Goal: Task Accomplishment & Management: Manage account settings

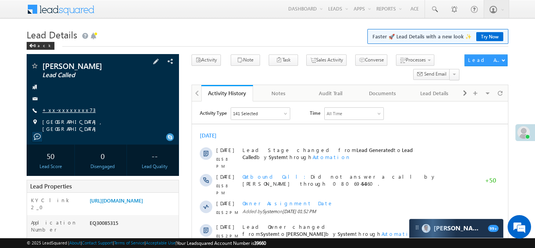
click at [59, 109] on link "+xx-xxxxxxxx73" at bounding box center [68, 110] width 53 height 7
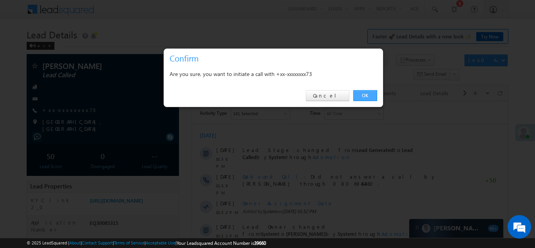
click at [368, 96] on link "OK" at bounding box center [365, 95] width 24 height 11
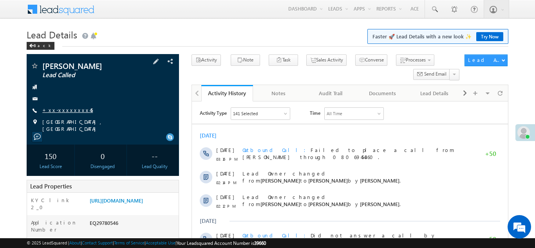
click at [59, 109] on link "+xx-xxxxxxxx45" at bounding box center [67, 110] width 51 height 7
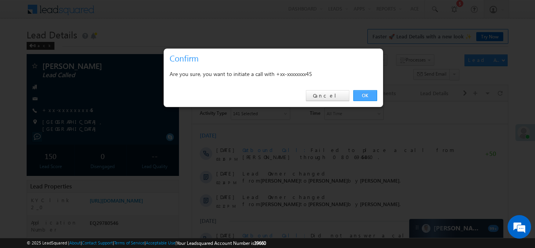
click at [360, 96] on link "OK" at bounding box center [365, 95] width 24 height 11
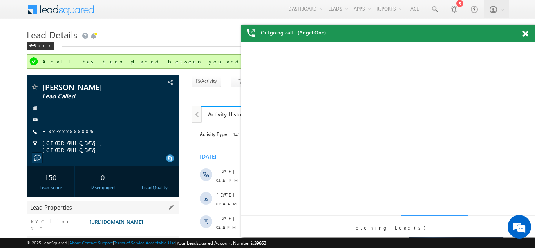
click at [127, 225] on link "https://angelbroking1-pk3em7sa.customui-test.leadsquared.com?leadId=407d4d3b-a6…" at bounding box center [116, 221] width 53 height 7
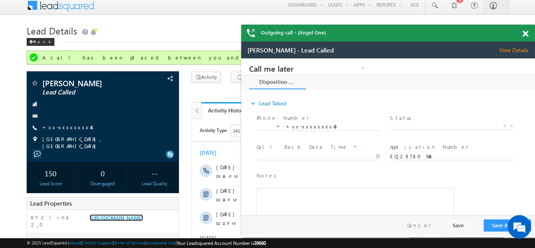
click at [526, 31] on span at bounding box center [525, 34] width 6 height 7
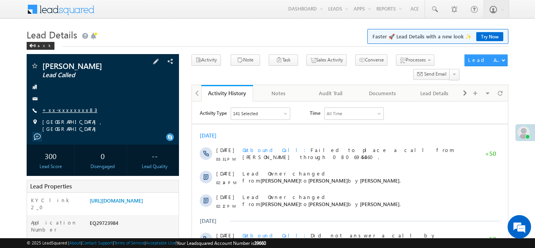
click at [65, 111] on link "+xx-xxxxxxxx83" at bounding box center [69, 110] width 55 height 7
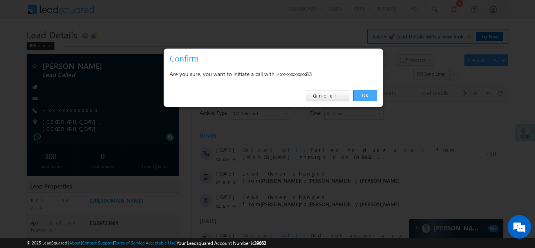
click at [366, 94] on link "OK" at bounding box center [365, 95] width 24 height 11
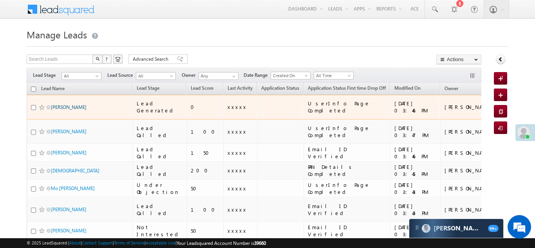
click at [61, 104] on link "[PERSON_NAME]" at bounding box center [69, 107] width 36 height 6
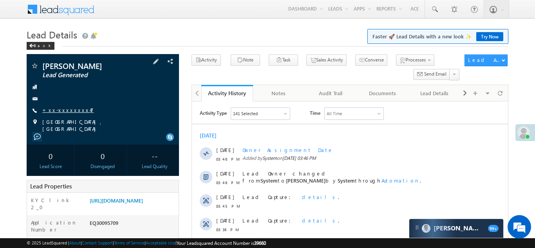
click at [67, 107] on link "+xx-xxxxxxxx47" at bounding box center [67, 110] width 51 height 7
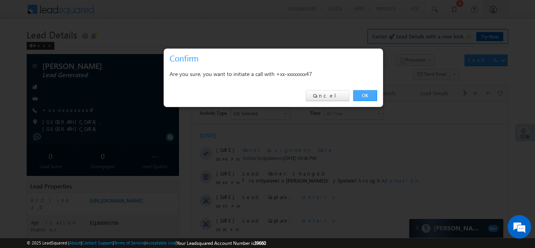
click at [366, 96] on link "OK" at bounding box center [365, 95] width 24 height 11
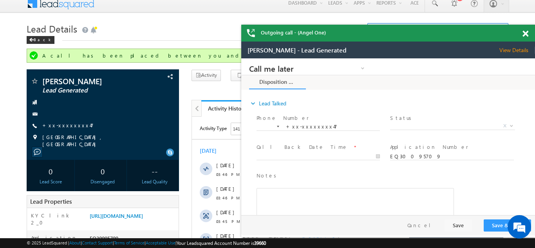
click at [525, 37] on div at bounding box center [529, 32] width 11 height 15
click at [524, 31] on span at bounding box center [525, 34] width 6 height 7
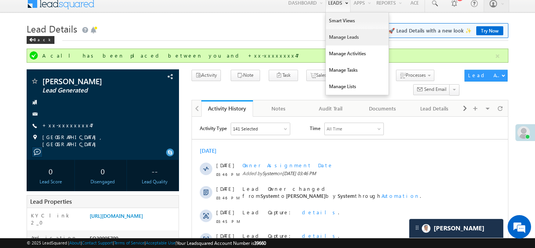
click at [342, 31] on link "Manage Leads" at bounding box center [357, 37] width 63 height 16
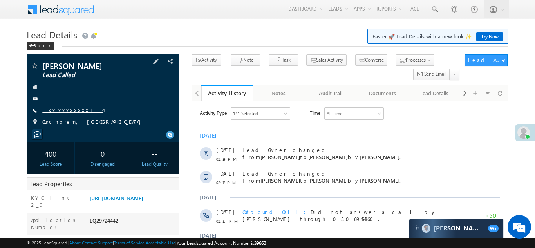
click at [61, 107] on link "+xx-xxxxxxxx14" at bounding box center [72, 110] width 61 height 7
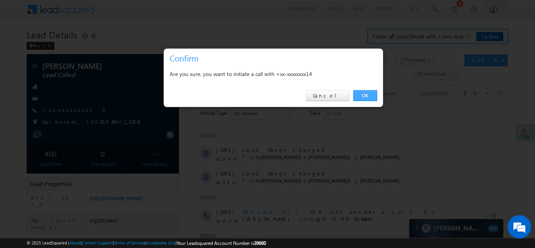
click at [361, 95] on link "OK" at bounding box center [365, 95] width 24 height 11
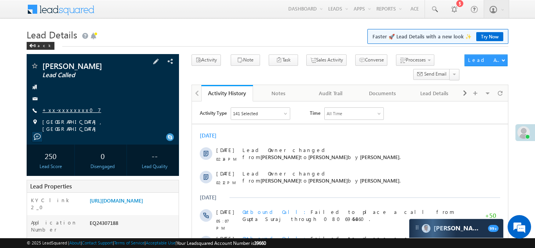
click at [58, 110] on link "+xx-xxxxxxxx07" at bounding box center [71, 110] width 59 height 7
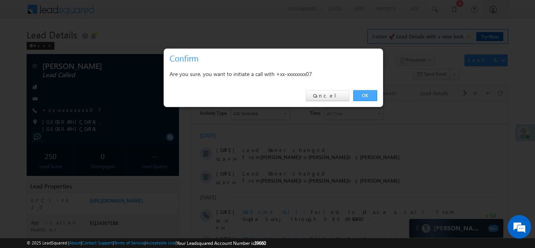
click at [363, 93] on link "OK" at bounding box center [365, 95] width 24 height 11
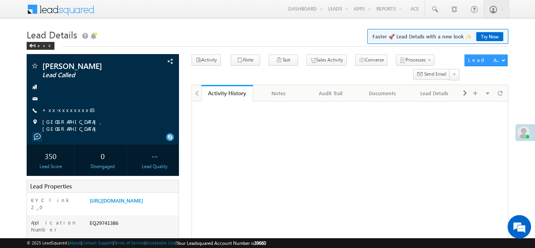
click at [60, 108] on link "+xx-xxxxxxxx65" at bounding box center [68, 110] width 52 height 7
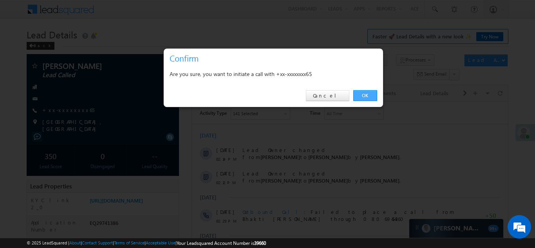
click at [363, 93] on link "OK" at bounding box center [365, 95] width 24 height 11
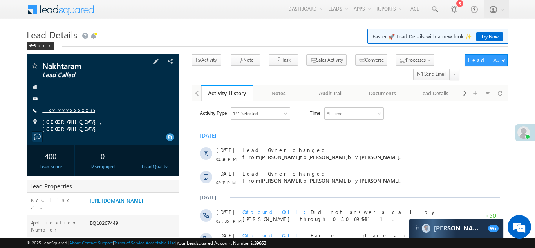
click at [64, 109] on link "+xx-xxxxxxxx35" at bounding box center [68, 110] width 52 height 7
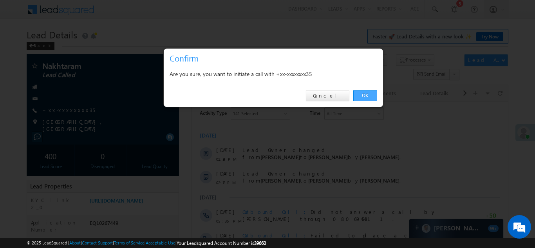
click at [363, 94] on link "OK" at bounding box center [365, 95] width 24 height 11
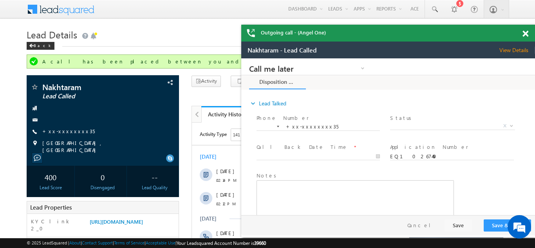
click at [524, 35] on span at bounding box center [525, 34] width 6 height 7
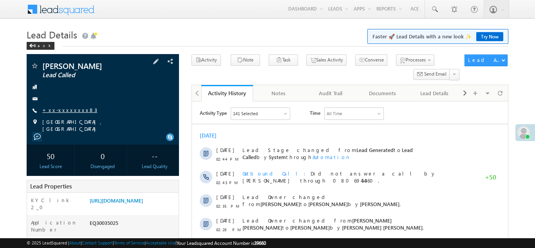
click at [63, 110] on link "+xx-xxxxxxxx83" at bounding box center [69, 110] width 55 height 7
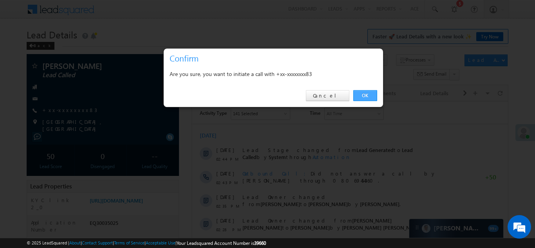
click at [364, 94] on link "OK" at bounding box center [365, 95] width 24 height 11
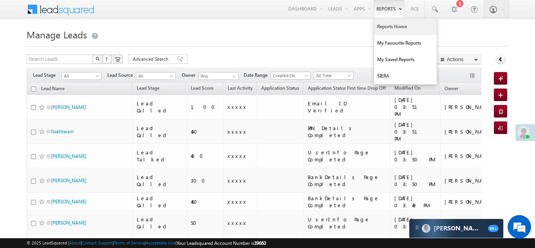
click at [387, 25] on link "Reports Home" at bounding box center [405, 26] width 63 height 16
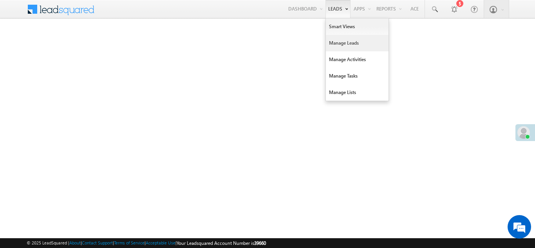
click at [336, 40] on link "Manage Leads" at bounding box center [357, 43] width 63 height 16
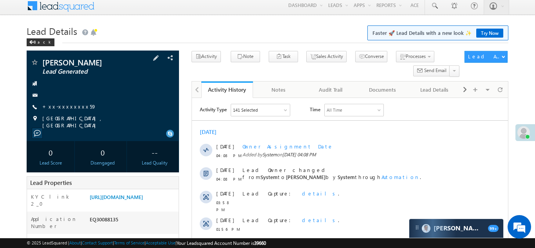
scroll to position [65, 0]
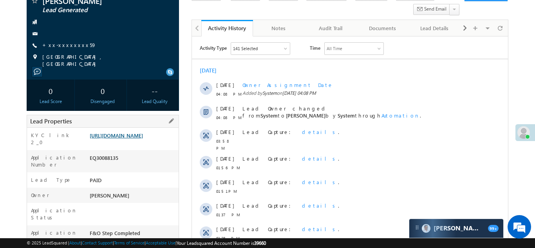
click at [132, 139] on link "https://angelbroking1-pk3em7sa.customui-test.leadsquared.com?leadId=f319f6ef-24…" at bounding box center [116, 135] width 53 height 7
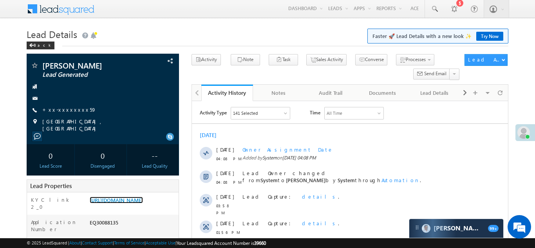
scroll to position [0, 0]
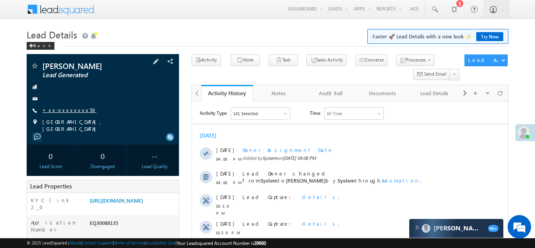
click at [57, 113] on link "+xx-xxxxxxxx59" at bounding box center [69, 110] width 54 height 7
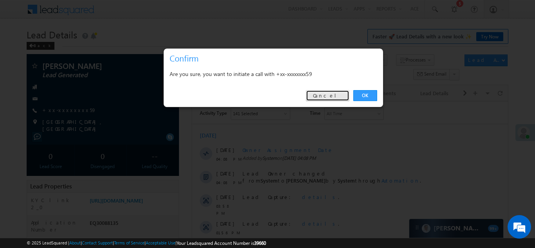
click at [331, 94] on link "Cancel" at bounding box center [327, 95] width 43 height 11
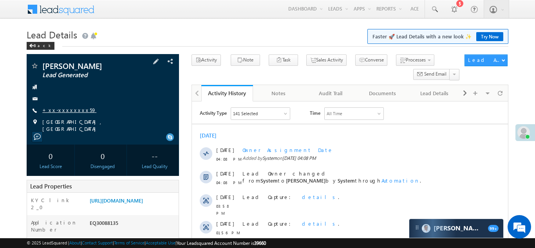
click at [61, 113] on link "+xx-xxxxxxxx59" at bounding box center [69, 110] width 54 height 7
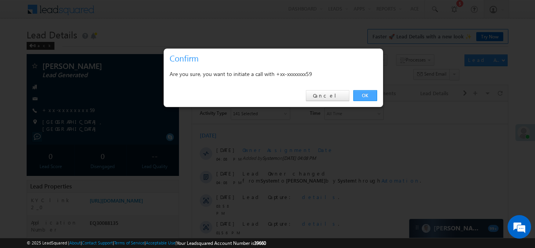
click at [361, 94] on link "OK" at bounding box center [365, 95] width 24 height 11
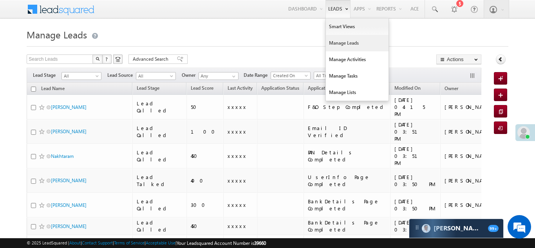
click at [341, 43] on link "Manage Leads" at bounding box center [357, 43] width 63 height 16
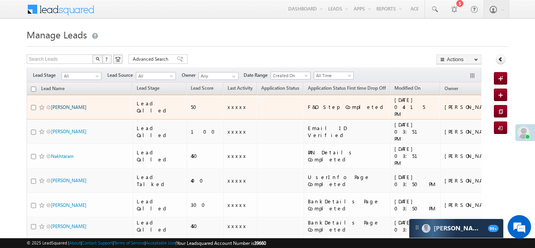
click at [58, 104] on link "[PERSON_NAME]" at bounding box center [69, 107] width 36 height 6
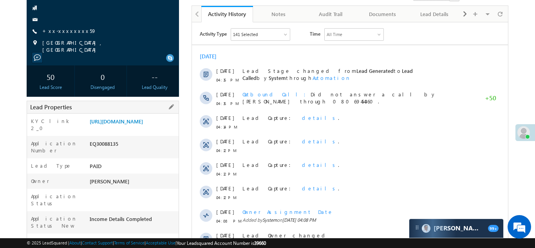
scroll to position [81, 0]
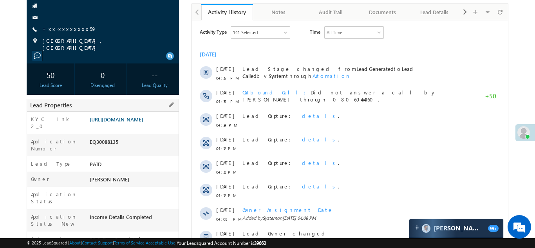
click at [134, 123] on link "[URL][DOMAIN_NAME]" at bounding box center [116, 119] width 53 height 7
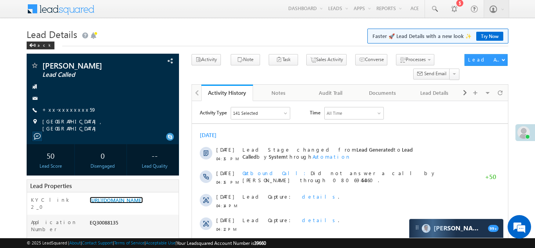
scroll to position [0, 0]
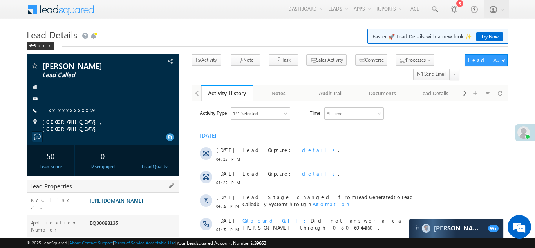
click at [137, 204] on link "https://angelbroking1-pk3em7sa.customui-test.leadsquared.com?leadId=f319f6ef-24…" at bounding box center [116, 200] width 53 height 7
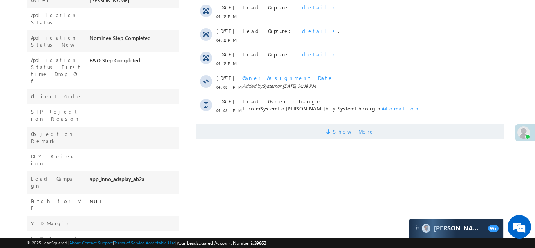
scroll to position [260, 0]
click at [310, 133] on span "Show More" at bounding box center [349, 131] width 308 height 16
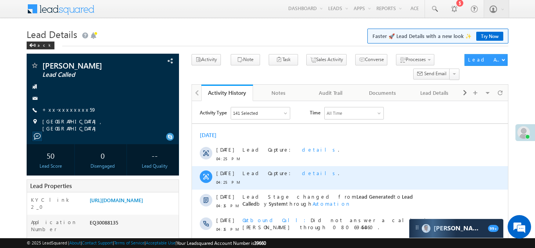
scroll to position [0, 0]
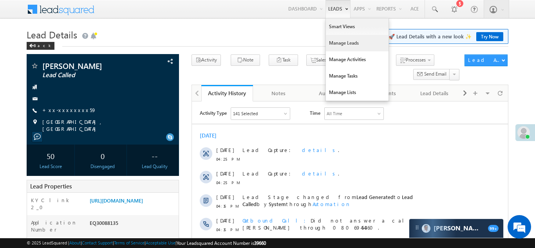
click at [340, 45] on link "Manage Leads" at bounding box center [357, 43] width 63 height 16
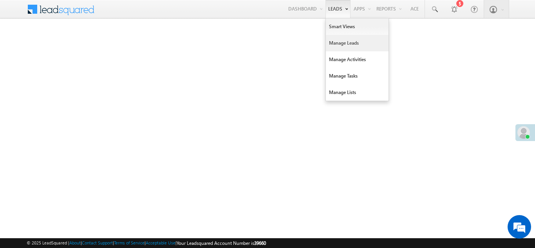
click at [334, 44] on link "Manage Leads" at bounding box center [357, 43] width 63 height 16
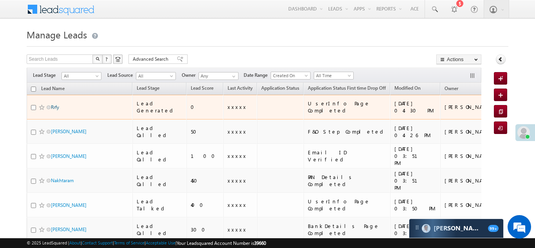
click at [52, 104] on link "Rrfy" at bounding box center [55, 107] width 8 height 6
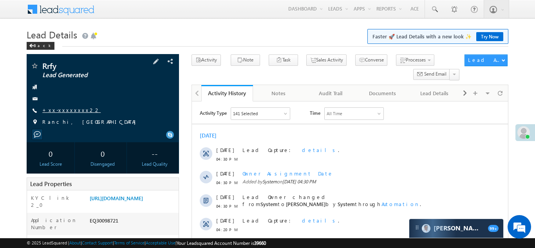
click at [63, 110] on link "+xx-xxxxxxxx22" at bounding box center [71, 110] width 58 height 7
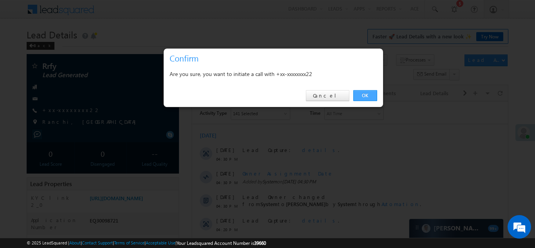
click at [365, 94] on link "OK" at bounding box center [365, 95] width 24 height 11
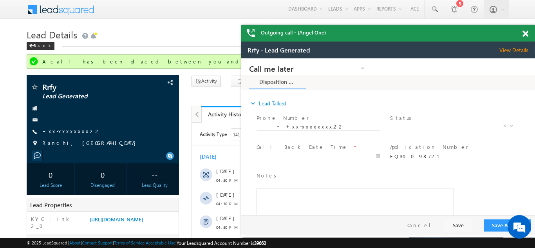
click at [526, 34] on span at bounding box center [525, 34] width 6 height 7
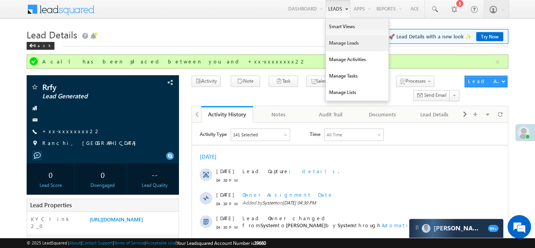
click at [340, 41] on link "Manage Leads" at bounding box center [357, 43] width 63 height 16
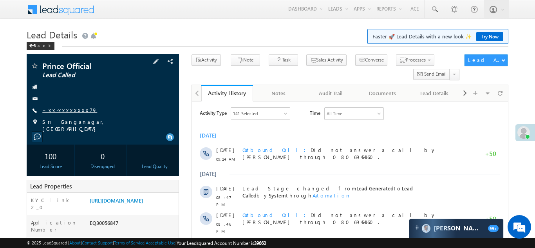
click at [58, 108] on link "+xx-xxxxxxxx79" at bounding box center [69, 110] width 55 height 7
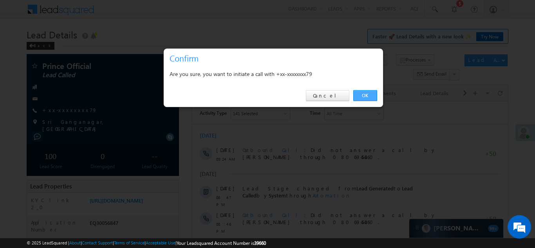
click at [365, 97] on link "OK" at bounding box center [365, 95] width 24 height 11
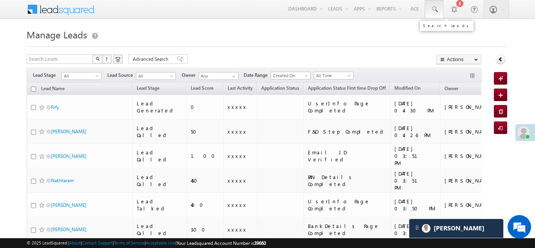
click at [434, 5] on link at bounding box center [434, 9] width 19 height 18
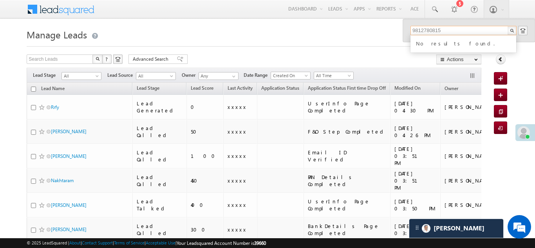
type input "9812780815"
click at [432, 5] on span at bounding box center [434, 9] width 8 height 8
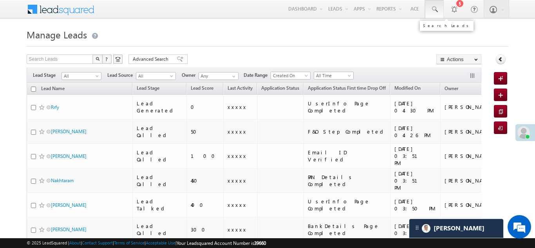
click at [432, 7] on span at bounding box center [434, 9] width 8 height 8
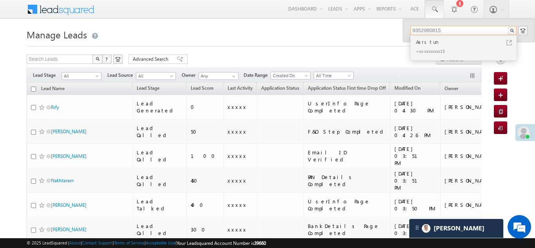
type input "9352980815"
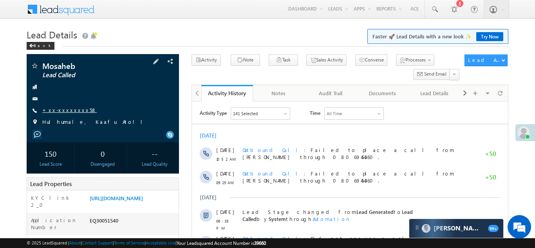
click at [63, 109] on link "+xx-xxxxxxxx58" at bounding box center [69, 110] width 54 height 7
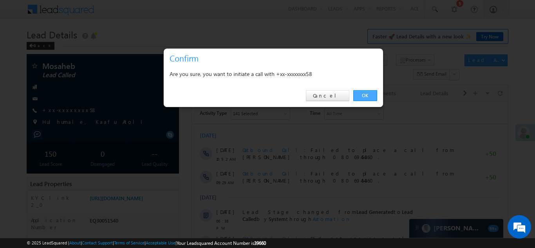
click at [363, 93] on link "OK" at bounding box center [365, 95] width 24 height 11
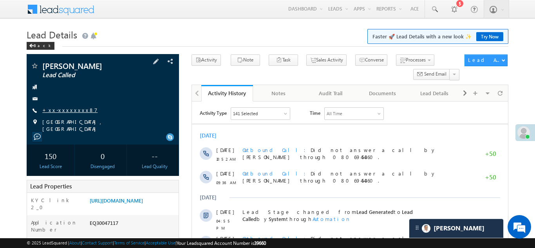
click at [65, 108] on link "+xx-xxxxxxxx87" at bounding box center [69, 110] width 55 height 7
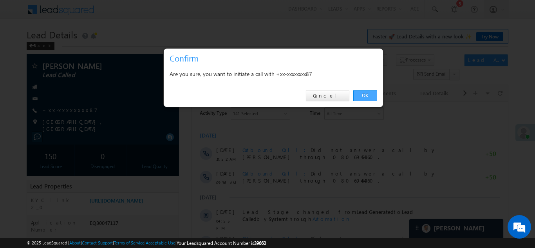
click at [364, 94] on link "OK" at bounding box center [365, 95] width 24 height 11
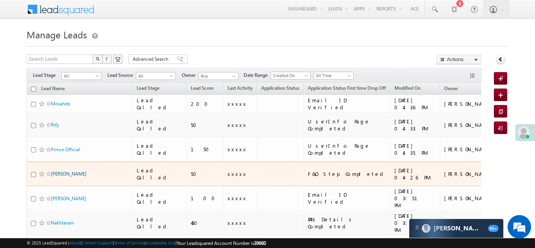
click at [63, 171] on link "[PERSON_NAME]" at bounding box center [69, 174] width 36 height 6
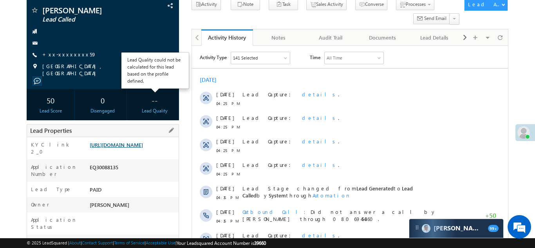
scroll to position [49, 0]
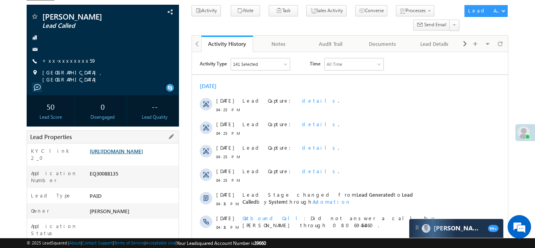
click at [132, 154] on link "[URL][DOMAIN_NAME]" at bounding box center [116, 151] width 53 height 7
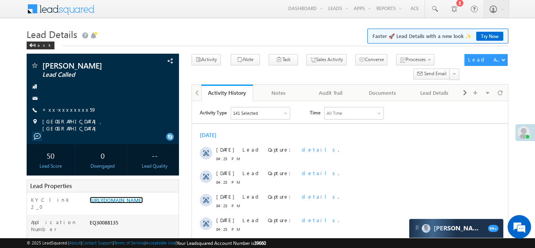
scroll to position [0, 0]
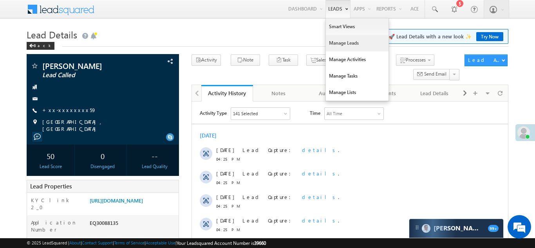
click at [338, 44] on link "Manage Leads" at bounding box center [357, 43] width 63 height 16
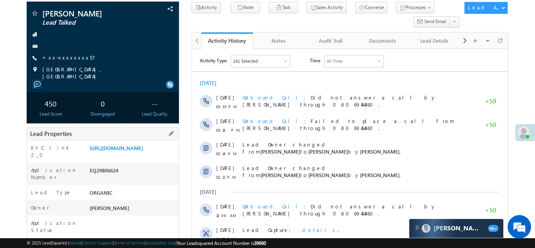
scroll to position [63, 0]
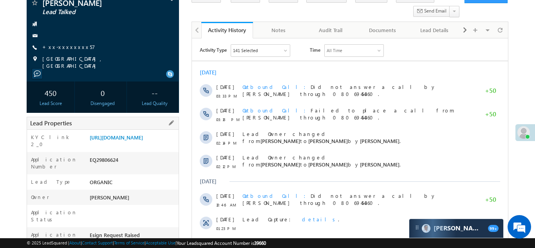
click at [122, 130] on div "KYC link 2_0 [URL][DOMAIN_NAME]" at bounding box center [103, 141] width 152 height 22
click at [126, 137] on link "https://angelbroking1-pk3em7sa.customui-test.leadsquared.com?leadId=59caf270-db…" at bounding box center [116, 137] width 53 height 7
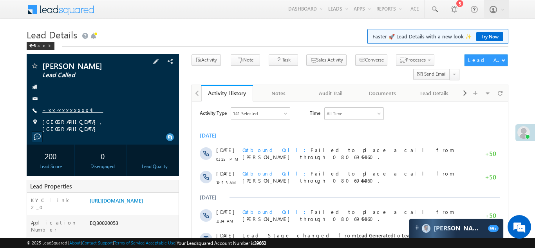
click at [60, 109] on link "+xx-xxxxxxxx41" at bounding box center [72, 110] width 61 height 7
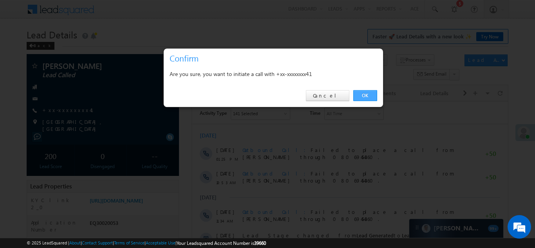
click at [361, 94] on link "OK" at bounding box center [365, 95] width 24 height 11
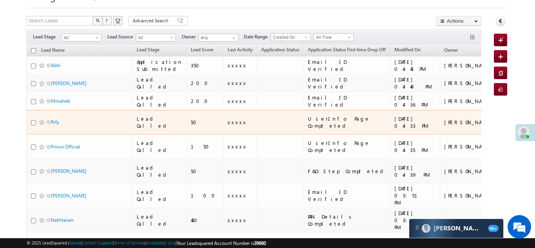
scroll to position [32, 0]
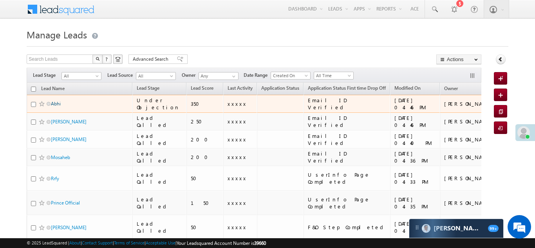
click at [54, 103] on link "Abhi" at bounding box center [56, 104] width 10 height 6
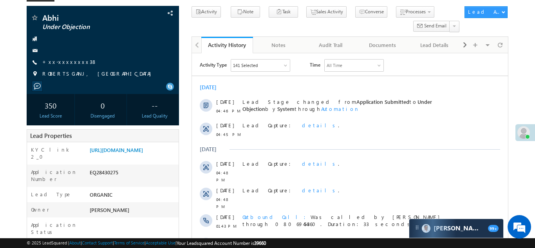
scroll to position [49, 0]
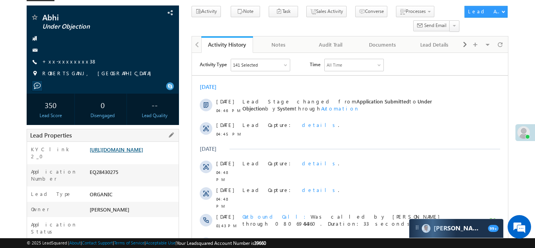
click at [128, 153] on link "[URL][DOMAIN_NAME]" at bounding box center [116, 149] width 53 height 7
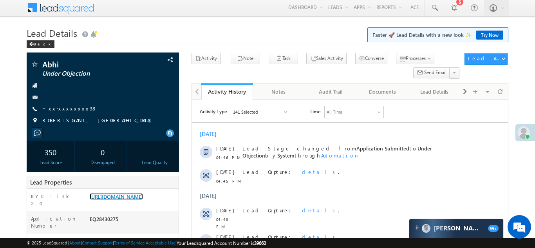
scroll to position [0, 0]
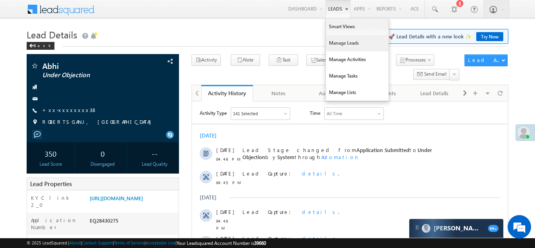
click at [334, 43] on link "Manage Leads" at bounding box center [357, 43] width 63 height 16
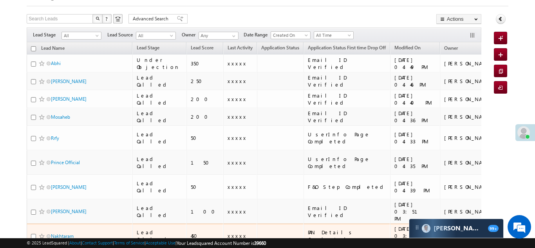
scroll to position [63, 0]
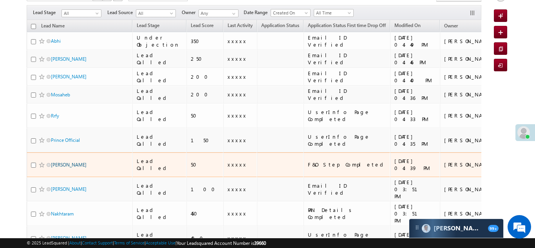
click at [66, 162] on link "[PERSON_NAME]" at bounding box center [69, 165] width 36 height 6
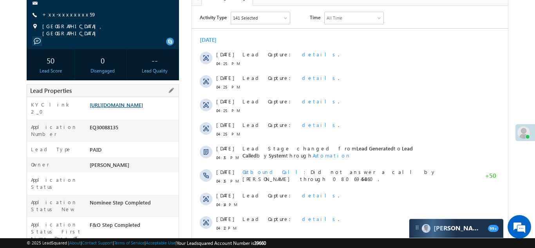
click at [137, 108] on link "https://angelbroking1-pk3em7sa.customui-test.leadsquared.com?leadId=f319f6ef-24…" at bounding box center [116, 104] width 53 height 7
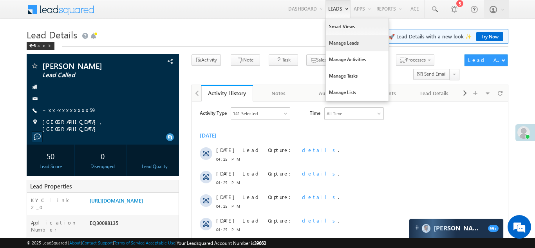
click at [333, 42] on link "Manage Leads" at bounding box center [357, 43] width 63 height 16
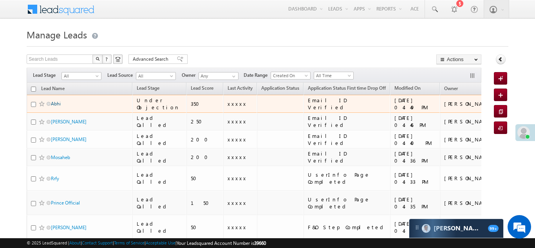
click at [54, 103] on link "Abhi" at bounding box center [56, 104] width 10 height 6
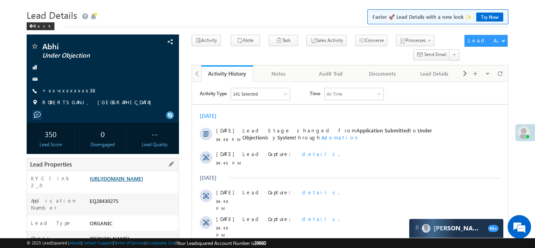
scroll to position [4, 0]
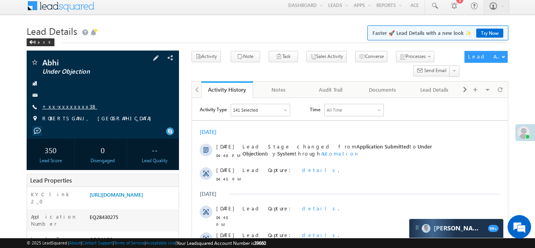
click at [66, 107] on link "+xx-xxxxxxxx38" at bounding box center [69, 106] width 55 height 7
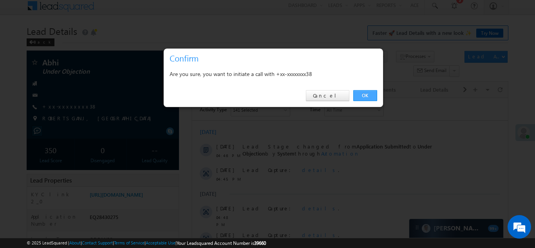
click at [365, 94] on link "OK" at bounding box center [365, 95] width 24 height 11
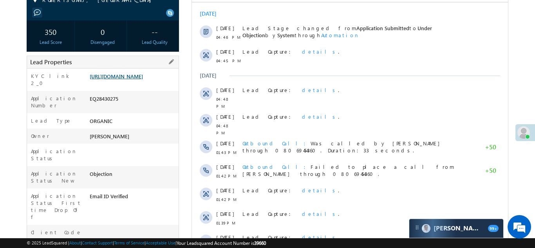
scroll to position [143, 0]
click at [131, 78] on link "https://angelbroking1-pk3em7sa.customui-test.leadsquared.com?leadId=ff95d2a6-2c…" at bounding box center [116, 76] width 53 height 7
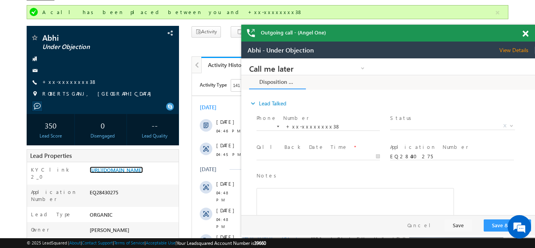
scroll to position [43, 0]
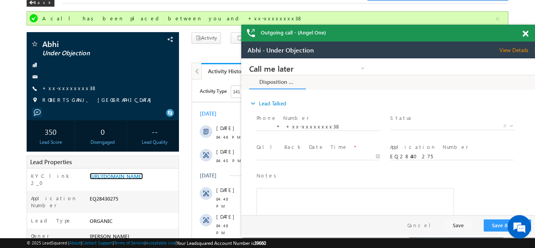
click at [524, 34] on div "Outgoing call - (Angel One)" at bounding box center [388, 33] width 294 height 17
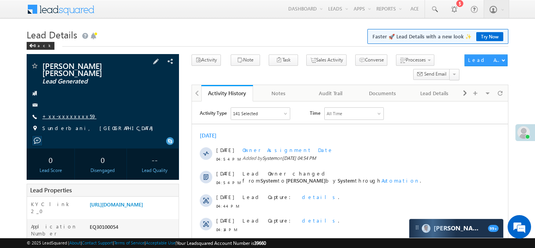
click at [60, 113] on link "+xx-xxxxxxxx59" at bounding box center [69, 116] width 54 height 7
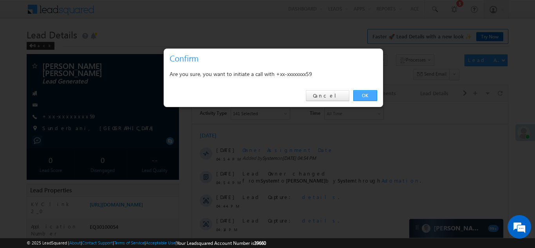
click at [363, 94] on link "OK" at bounding box center [365, 95] width 24 height 11
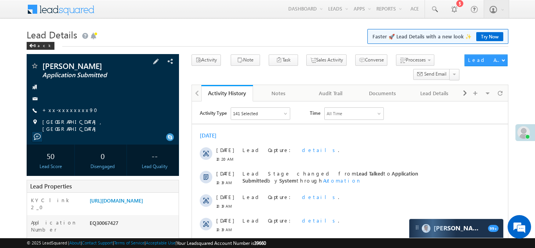
click at [93, 79] on div "Lovekush Kush Application Submitted +xx-xxxxxxxx90" at bounding box center [103, 97] width 145 height 70
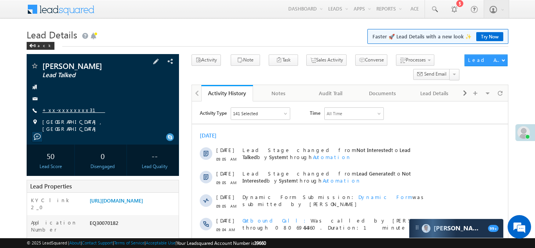
click at [65, 108] on link "+xx-xxxxxxxx31" at bounding box center [73, 110] width 63 height 7
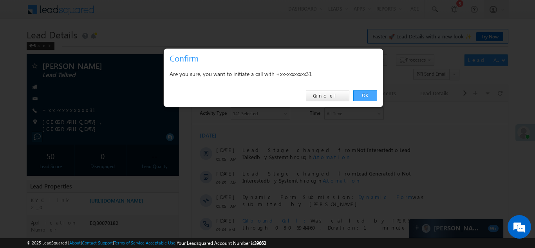
click at [363, 94] on link "OK" at bounding box center [365, 95] width 24 height 11
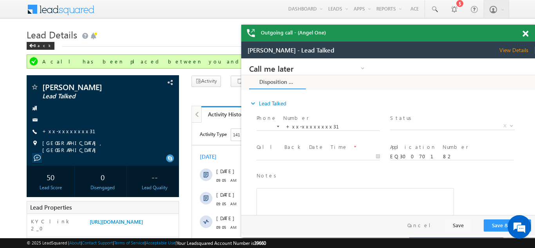
click at [525, 32] on div "Outgoing call - (Angel One)" at bounding box center [388, 33] width 294 height 17
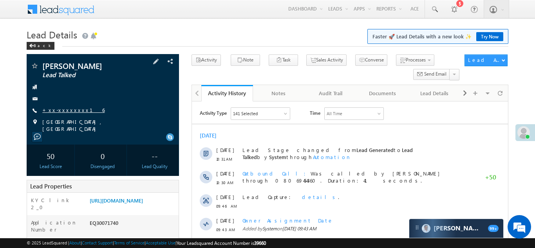
click at [65, 111] on link "+xx-xxxxxxxx16" at bounding box center [73, 110] width 62 height 7
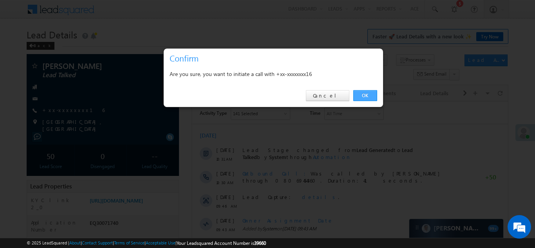
click at [364, 95] on link "OK" at bounding box center [365, 95] width 24 height 11
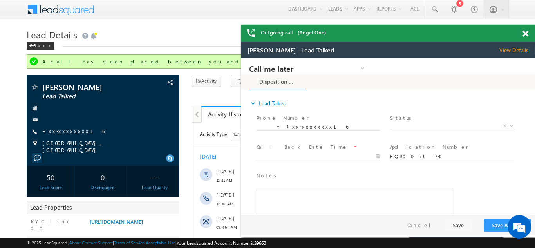
click at [524, 33] on span at bounding box center [525, 34] width 6 height 7
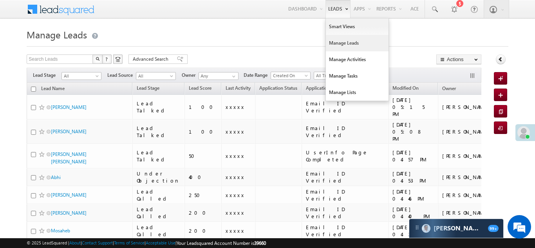
click at [339, 43] on link "Manage Leads" at bounding box center [357, 43] width 63 height 16
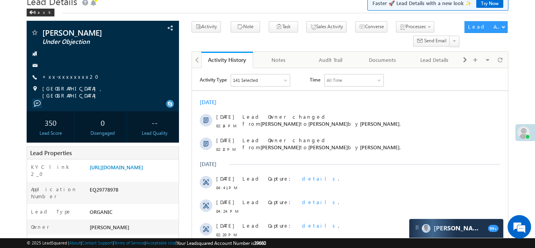
scroll to position [33, 0]
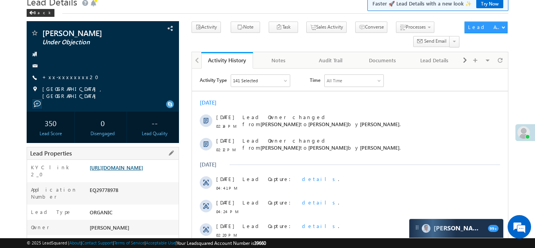
click at [132, 170] on link "[URL][DOMAIN_NAME]" at bounding box center [116, 167] width 53 height 7
click at [60, 76] on link "+xx-xxxxxxxx20" at bounding box center [72, 77] width 61 height 7
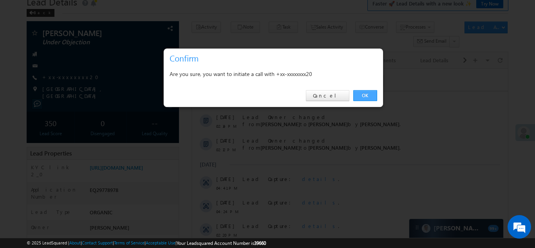
click at [359, 94] on link "OK" at bounding box center [365, 95] width 24 height 11
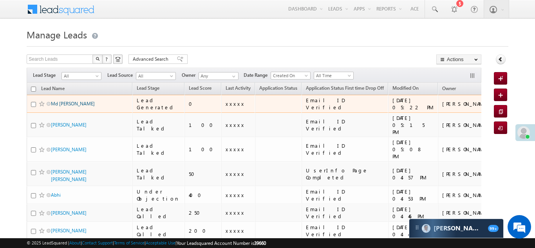
click at [65, 103] on link "Md Tausif" at bounding box center [73, 104] width 44 height 6
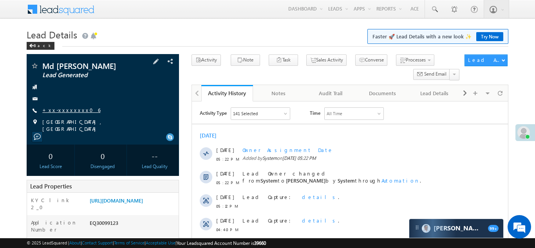
click at [62, 108] on link "+xx-xxxxxxxx06" at bounding box center [71, 110] width 58 height 7
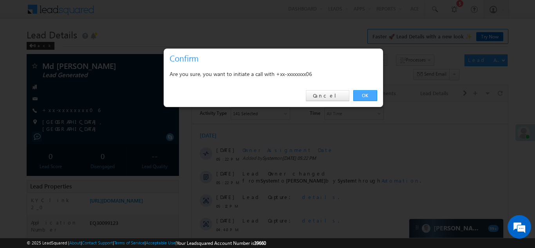
click at [364, 96] on link "OK" at bounding box center [365, 95] width 24 height 11
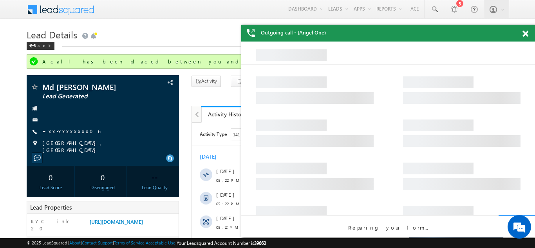
click at [526, 34] on span at bounding box center [525, 34] width 6 height 7
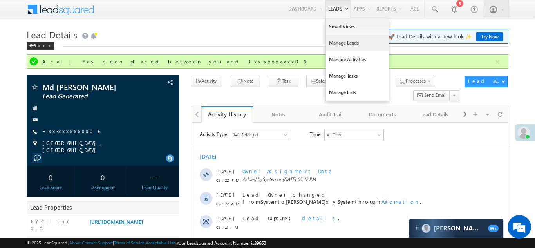
click at [334, 45] on link "Manage Leads" at bounding box center [357, 43] width 63 height 16
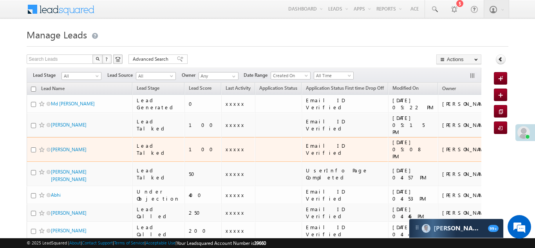
click at [184, 137] on td "100" at bounding box center [202, 149] width 37 height 25
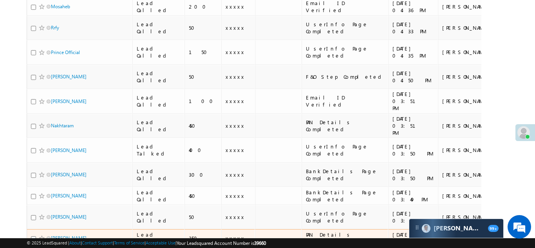
scroll to position [246, 0]
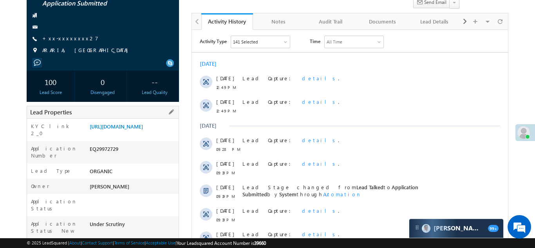
scroll to position [76, 0]
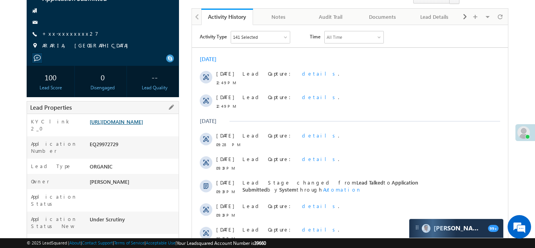
click at [135, 125] on link "https://angelbroking1-pk3em7sa.customui-test.leadsquared.com?leadId=49e2766c-62…" at bounding box center [116, 121] width 53 height 7
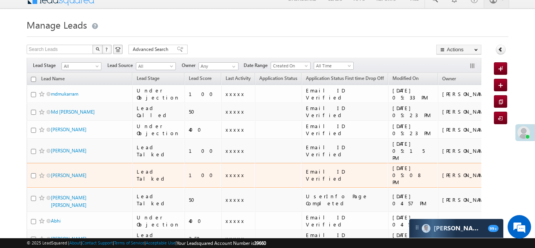
scroll to position [6, 0]
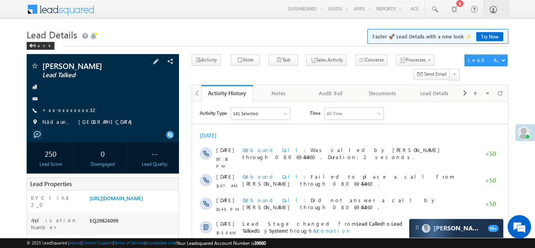
click at [63, 106] on div "[PERSON_NAME] Lead Talked +xx-xxxxxxxx32" at bounding box center [103, 96] width 145 height 68
click at [63, 110] on link "+xx-xxxxxxxx32" at bounding box center [70, 110] width 56 height 7
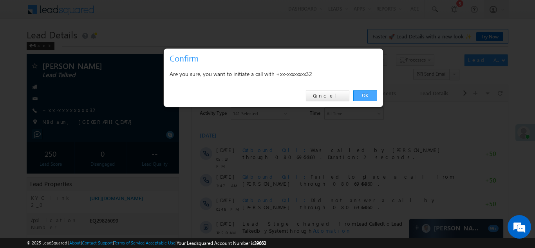
click at [367, 95] on link "OK" at bounding box center [365, 95] width 24 height 11
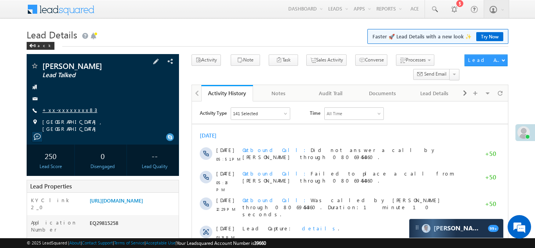
click at [61, 109] on link "+xx-xxxxxxxx83" at bounding box center [69, 110] width 55 height 7
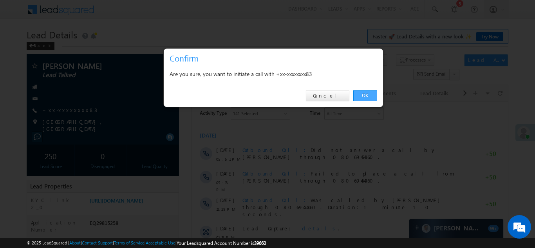
click at [361, 94] on link "OK" at bounding box center [365, 95] width 24 height 11
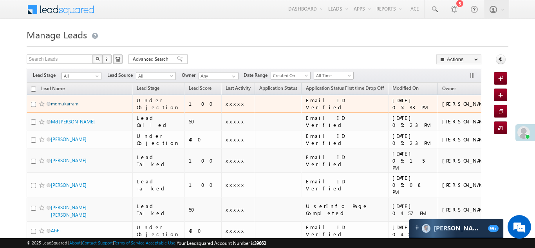
click at [65, 103] on link "mdmukarram" at bounding box center [64, 104] width 27 height 6
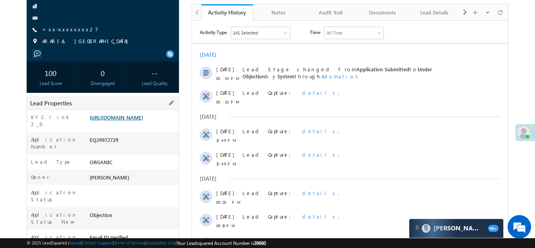
click at [134, 121] on link "[URL][DOMAIN_NAME]" at bounding box center [116, 117] width 53 height 7
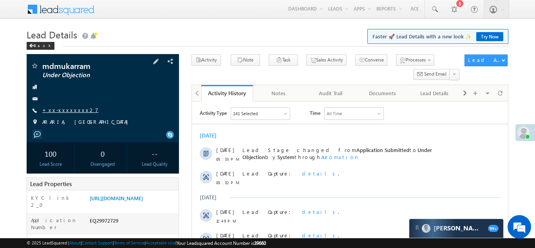
click at [60, 111] on link "+xx-xxxxxxxx27" at bounding box center [70, 110] width 56 height 7
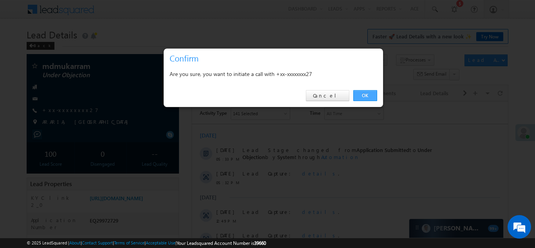
click at [365, 96] on link "OK" at bounding box center [365, 95] width 24 height 11
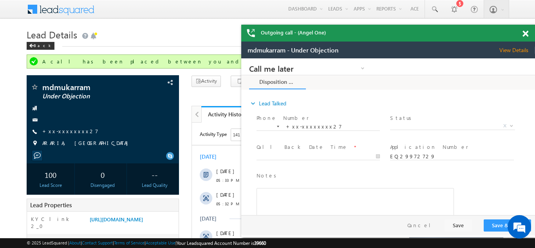
click at [523, 33] on span at bounding box center [525, 34] width 6 height 7
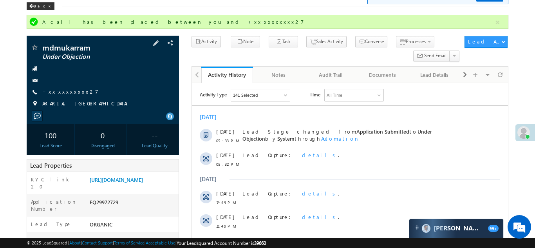
scroll to position [89, 0]
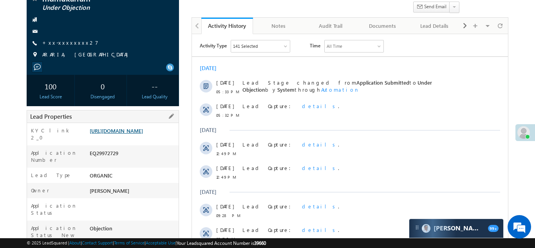
click at [133, 134] on link "[URL][DOMAIN_NAME]" at bounding box center [116, 130] width 53 height 7
click at [72, 44] on link "+xx-xxxxxxxx27" at bounding box center [70, 42] width 56 height 7
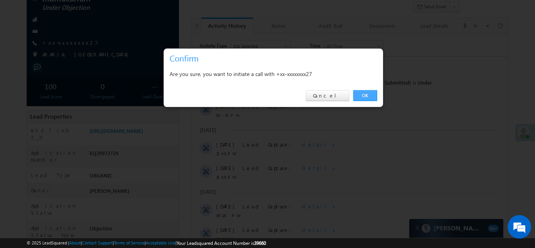
click at [365, 94] on link "OK" at bounding box center [365, 95] width 24 height 11
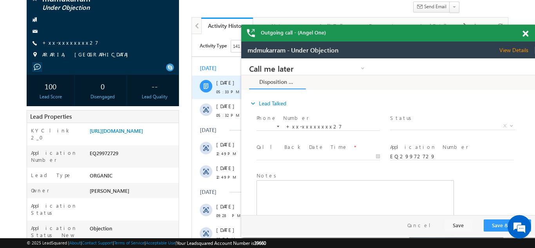
scroll to position [0, 0]
click at [526, 33] on span at bounding box center [525, 34] width 6 height 7
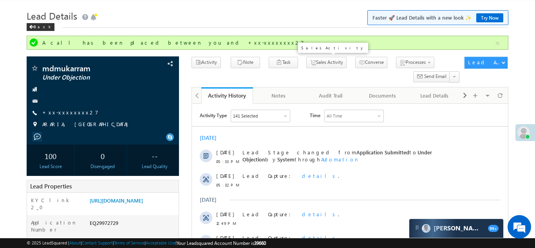
scroll to position [7, 0]
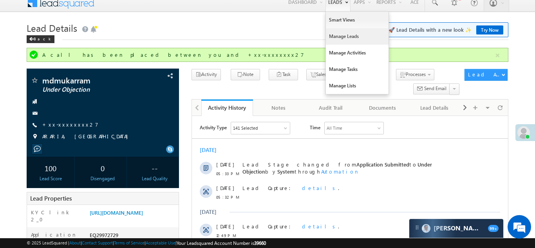
click at [339, 36] on link "Manage Leads" at bounding box center [357, 36] width 63 height 16
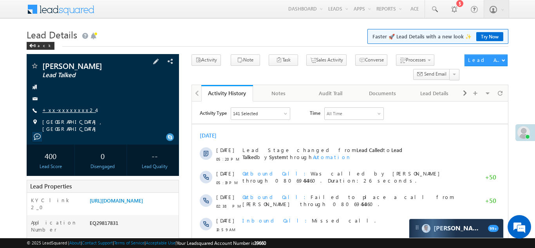
click at [61, 108] on link "+xx-xxxxxxxx24" at bounding box center [69, 110] width 54 height 7
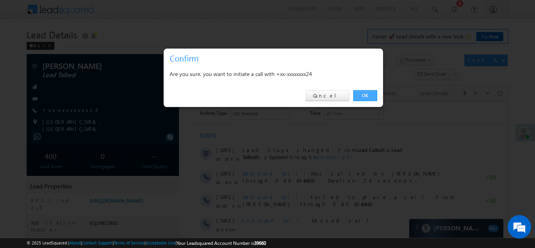
click at [365, 93] on link "OK" at bounding box center [365, 95] width 24 height 11
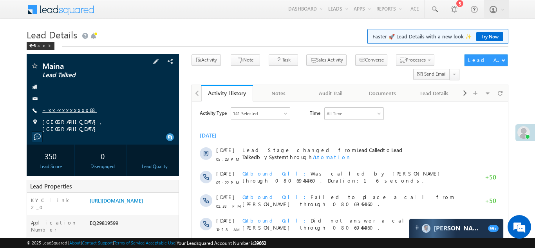
click at [63, 107] on link "+xx-xxxxxxxx68" at bounding box center [69, 110] width 54 height 7
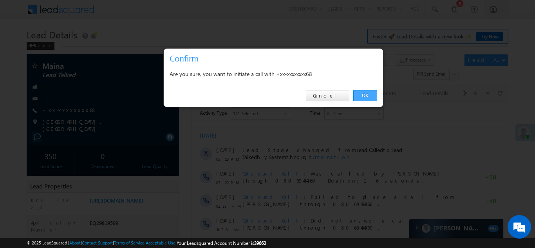
click at [363, 96] on link "OK" at bounding box center [365, 95] width 24 height 11
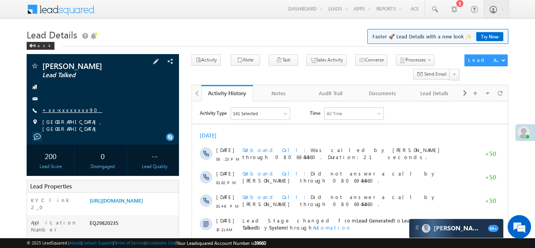
click at [68, 112] on link "+xx-xxxxxxxx90" at bounding box center [72, 110] width 60 height 7
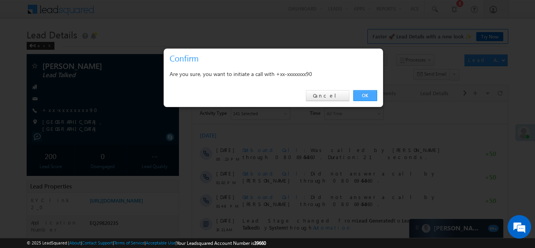
click at [362, 94] on link "OK" at bounding box center [365, 95] width 24 height 11
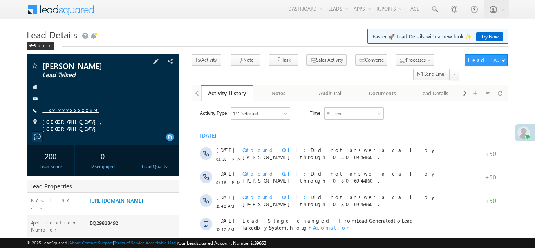
click at [62, 110] on link "+xx-xxxxxxxx89" at bounding box center [70, 110] width 56 height 7
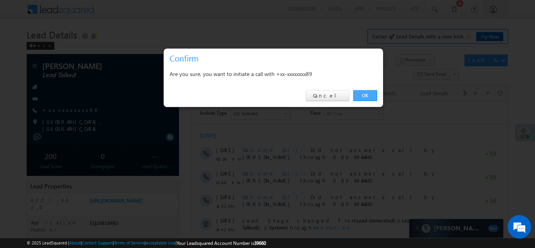
click at [360, 94] on link "OK" at bounding box center [365, 95] width 24 height 11
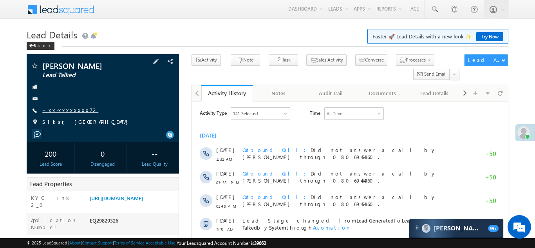
click at [59, 111] on link "+xx-xxxxxxxx72" at bounding box center [70, 110] width 56 height 7
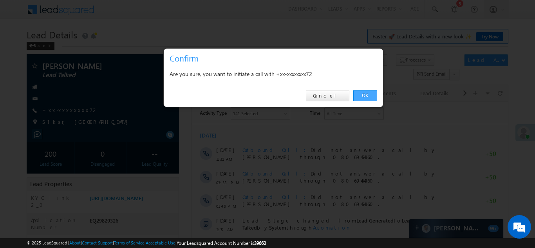
click at [364, 94] on link "OK" at bounding box center [365, 95] width 24 height 11
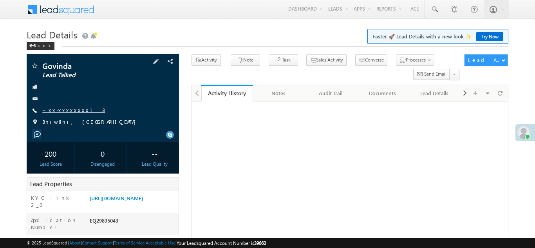
click at [63, 109] on link "+xx-xxxxxxxx13" at bounding box center [73, 110] width 63 height 7
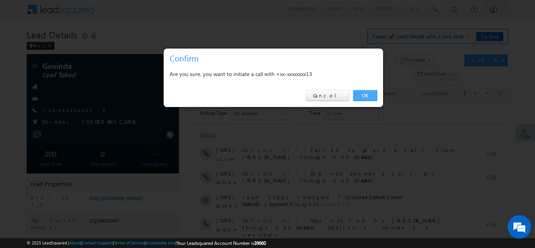
click at [362, 94] on link "OK" at bounding box center [365, 95] width 24 height 11
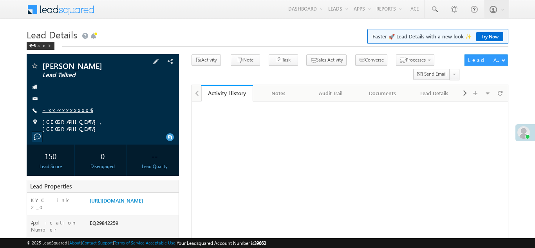
click at [63, 107] on link "+xx-xxxxxxxx45" at bounding box center [67, 110] width 51 height 7
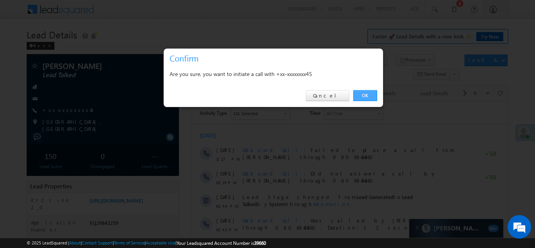
click at [366, 95] on link "OK" at bounding box center [365, 95] width 24 height 11
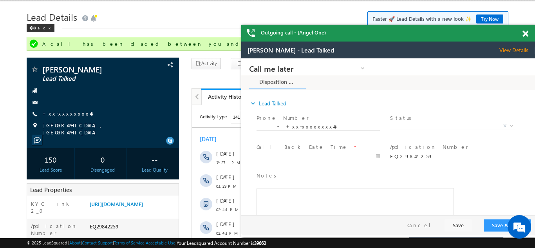
scroll to position [12, 0]
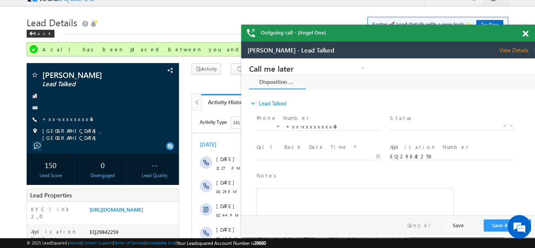
click at [525, 33] on span at bounding box center [525, 34] width 6 height 7
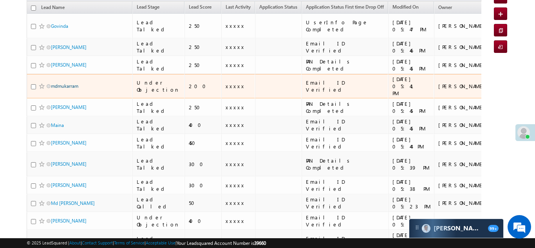
click at [63, 83] on link "mdmukarram" at bounding box center [64, 86] width 27 height 6
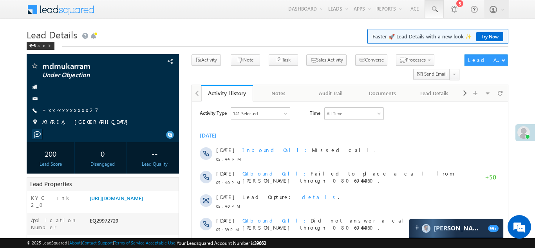
click at [434, 6] on span at bounding box center [434, 9] width 8 height 8
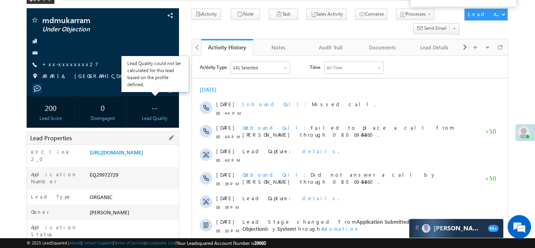
scroll to position [45, 0]
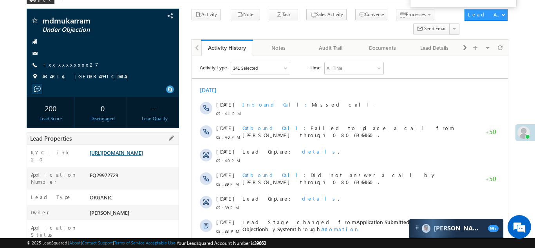
type input "8482878427"
click at [134, 156] on link "https://angelbroking1-pk3em7sa.customui-test.leadsquared.com?leadId=49e2766c-62…" at bounding box center [116, 152] width 53 height 7
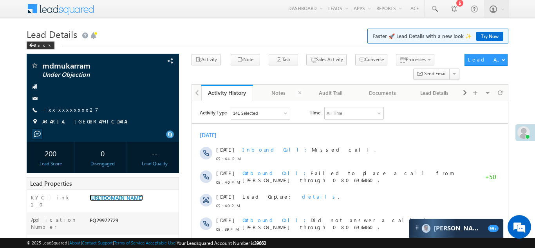
scroll to position [0, 0]
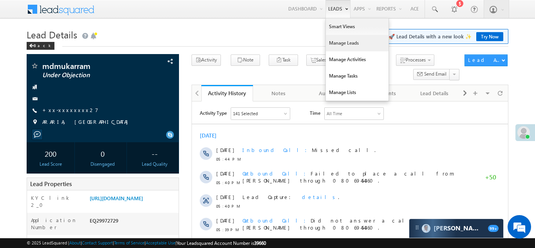
click at [333, 47] on link "Manage Leads" at bounding box center [357, 43] width 63 height 16
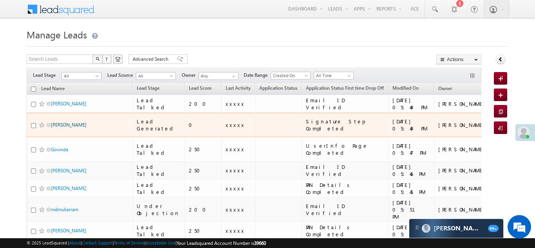
click at [62, 122] on link "[PERSON_NAME]" at bounding box center [69, 125] width 36 height 6
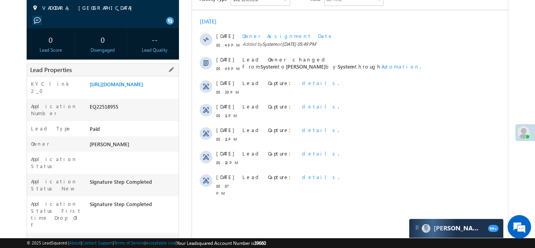
scroll to position [138, 0]
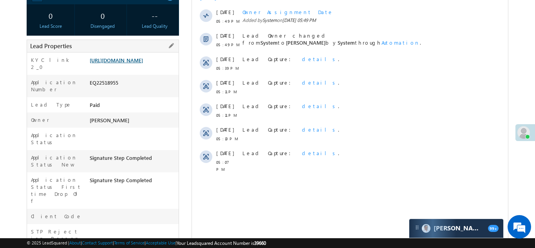
click at [137, 63] on link "[URL][DOMAIN_NAME]" at bounding box center [116, 60] width 53 height 7
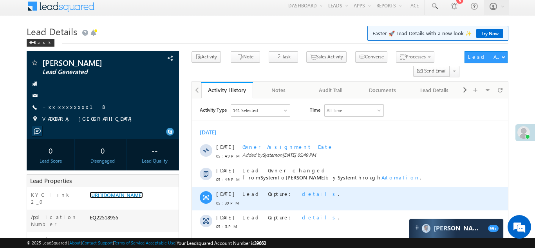
scroll to position [0, 0]
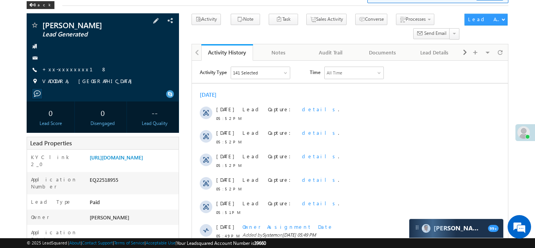
scroll to position [40, 0]
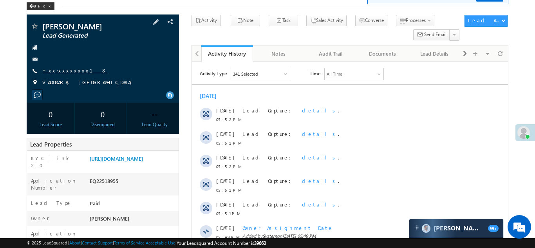
click at [64, 69] on link "+xx-xxxxxxxx18" at bounding box center [74, 70] width 65 height 7
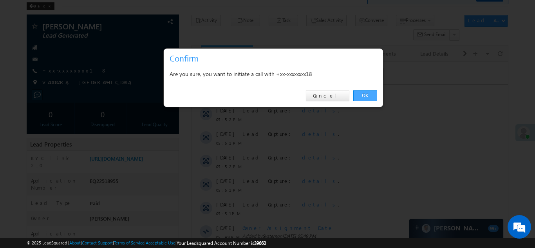
click at [365, 94] on link "OK" at bounding box center [365, 95] width 24 height 11
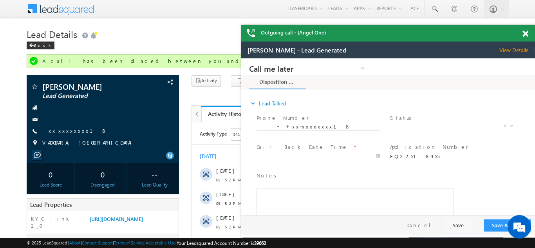
scroll to position [0, 0]
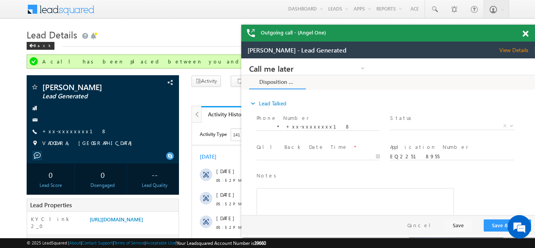
click at [525, 32] on span at bounding box center [525, 34] width 6 height 7
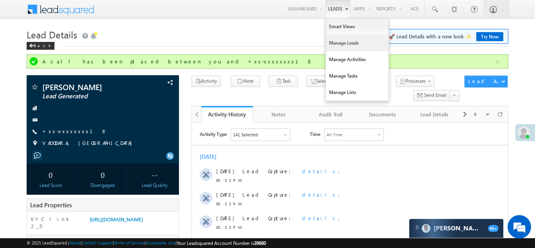
click at [343, 44] on link "Manage Leads" at bounding box center [357, 43] width 63 height 16
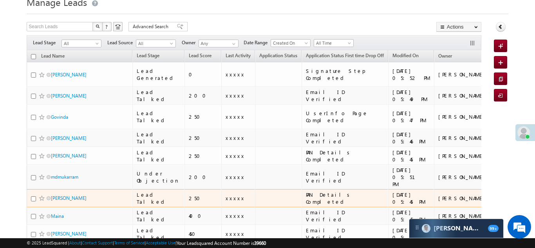
scroll to position [39, 0]
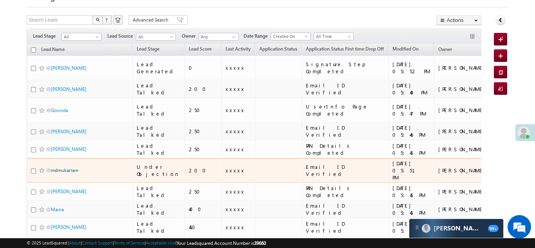
click at [65, 167] on link "mdmukarram" at bounding box center [64, 170] width 27 height 6
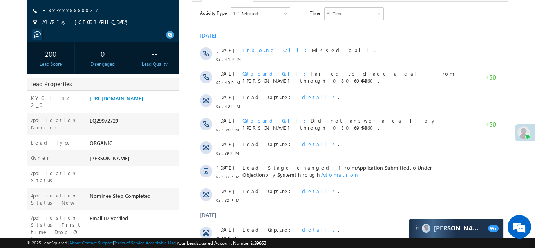
scroll to position [100, 0]
click at [136, 101] on link "https://angelbroking1-pk3em7sa.customui-test.leadsquared.com?leadId=49e2766c-62…" at bounding box center [116, 97] width 53 height 7
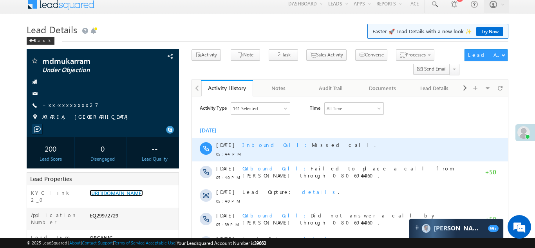
scroll to position [0, 0]
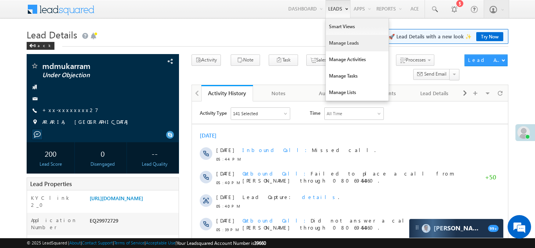
click at [332, 43] on link "Manage Leads" at bounding box center [357, 43] width 63 height 16
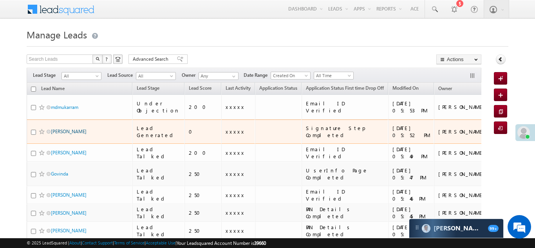
click at [61, 128] on link "[PERSON_NAME]" at bounding box center [69, 131] width 36 height 6
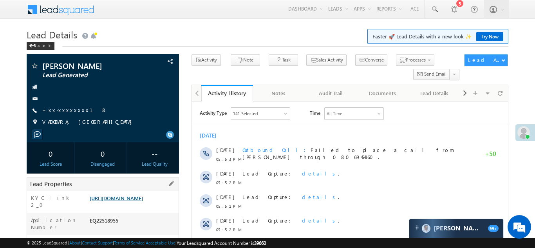
click at [125, 201] on link "[URL][DOMAIN_NAME]" at bounding box center [116, 198] width 53 height 7
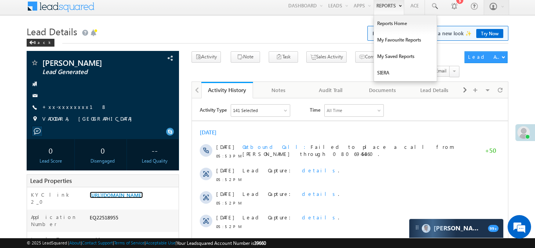
scroll to position [4, 0]
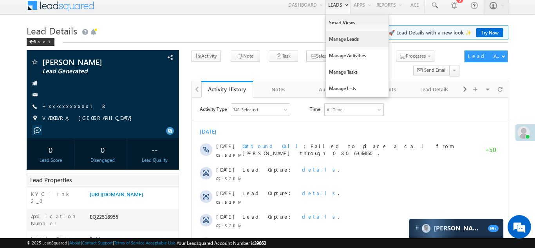
click at [334, 39] on link "Manage Leads" at bounding box center [357, 39] width 63 height 16
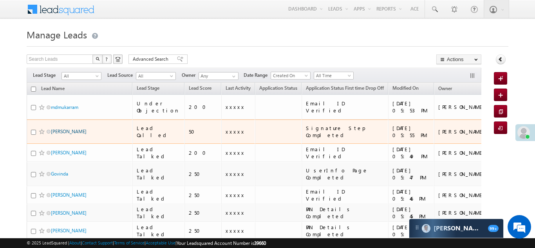
click at [64, 128] on link "[PERSON_NAME]" at bounding box center [69, 131] width 36 height 6
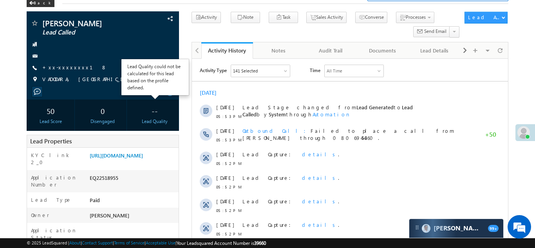
scroll to position [44, 0]
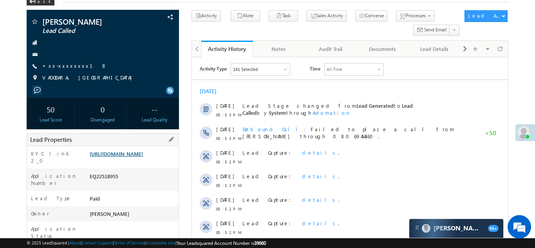
click at [137, 156] on link "https://angelbroking1-pk3em7sa.customui-test.leadsquared.com?leadId=9be4b131-ca…" at bounding box center [116, 153] width 53 height 7
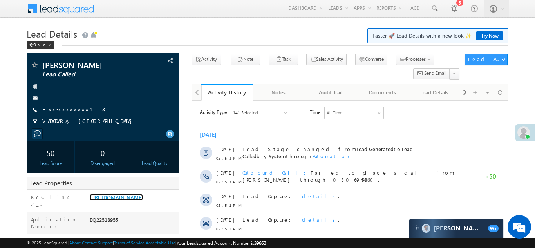
scroll to position [0, 0]
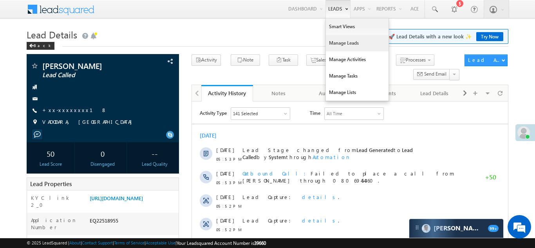
click at [335, 37] on link "Manage Leads" at bounding box center [357, 43] width 63 height 16
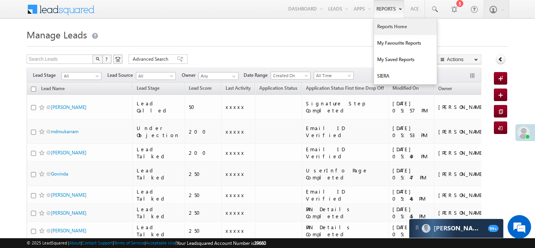
click at [386, 24] on link "Reports Home" at bounding box center [405, 26] width 63 height 16
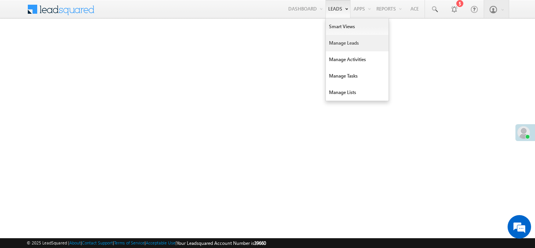
click at [333, 44] on link "Manage Leads" at bounding box center [357, 43] width 63 height 16
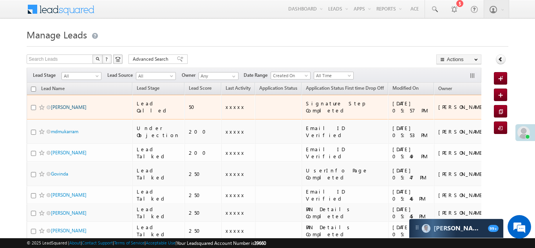
click at [68, 104] on link "Mukesh Motwani" at bounding box center [69, 107] width 36 height 6
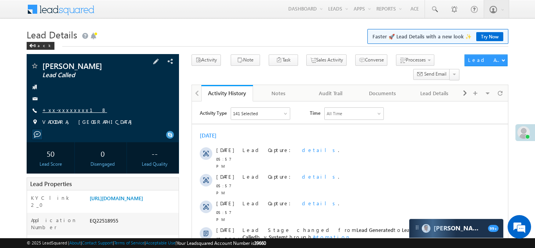
click at [62, 110] on link "+xx-xxxxxxxx18" at bounding box center [74, 110] width 65 height 7
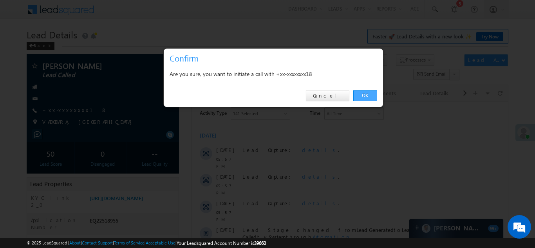
click at [364, 96] on link "OK" at bounding box center [365, 95] width 24 height 11
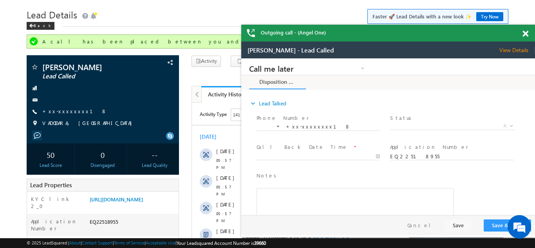
click at [523, 33] on span at bounding box center [525, 34] width 6 height 7
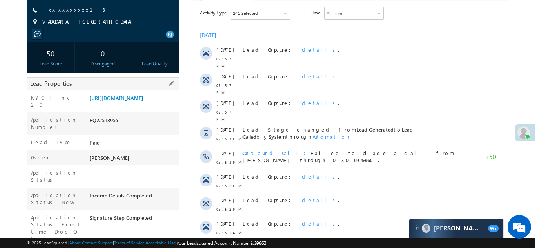
scroll to position [148, 0]
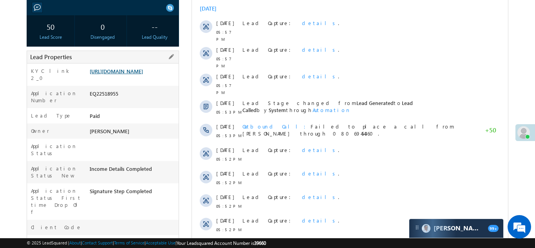
click at [119, 72] on link "https://angelbroking1-pk3em7sa.customui-test.leadsquared.com?leadId=9be4b131-ca…" at bounding box center [116, 71] width 53 height 7
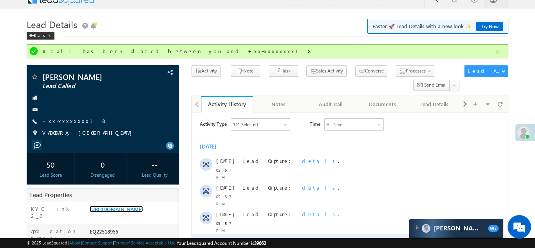
scroll to position [0, 0]
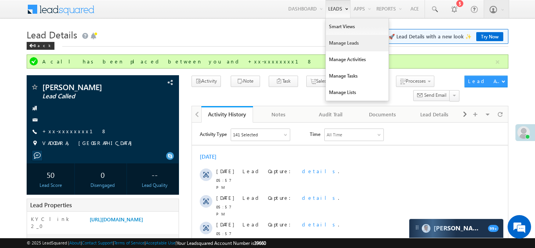
click at [340, 43] on link "Manage Leads" at bounding box center [357, 43] width 63 height 16
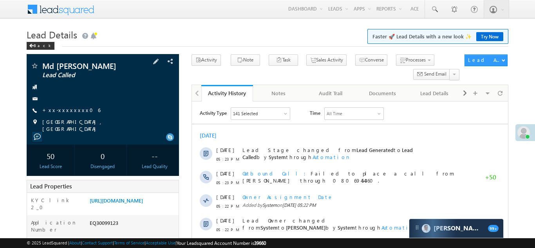
click at [68, 105] on div "Md Tausif Lead Called +xx-xxxxxxxx06" at bounding box center [103, 97] width 145 height 70
click at [68, 108] on link "+xx-xxxxxxxx06" at bounding box center [71, 110] width 58 height 7
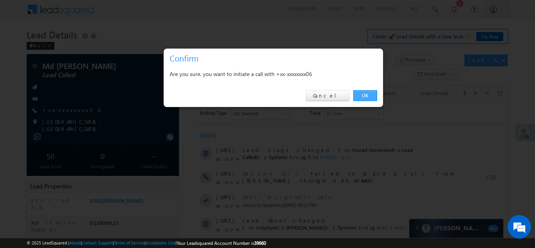
click at [363, 94] on link "OK" at bounding box center [365, 95] width 24 height 11
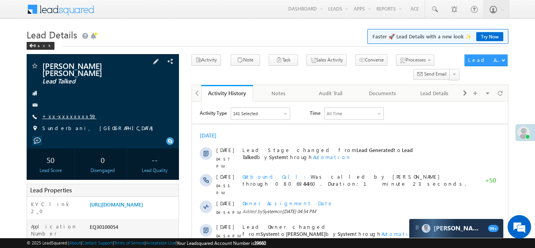
click at [67, 113] on link "+xx-xxxxxxxx59" at bounding box center [69, 116] width 54 height 7
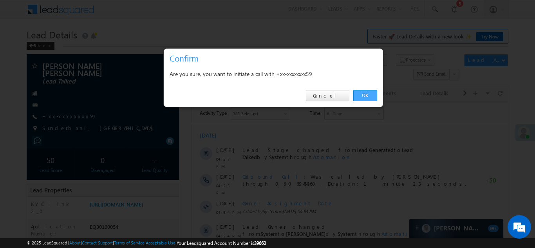
click at [367, 96] on link "OK" at bounding box center [365, 95] width 24 height 11
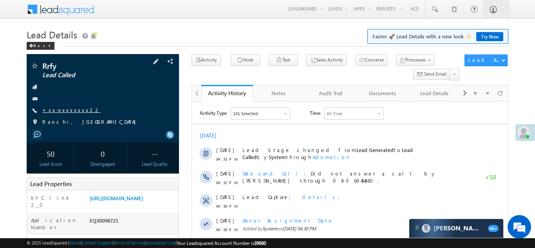
click at [63, 108] on link "+xx-xxxxxxxx22" at bounding box center [71, 110] width 58 height 7
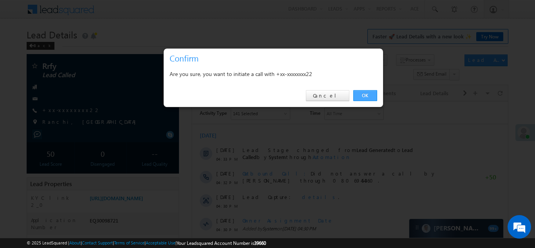
click at [359, 93] on link "OK" at bounding box center [365, 95] width 24 height 11
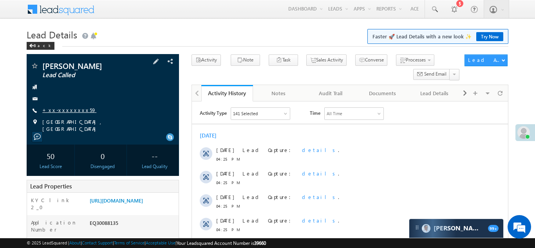
click at [70, 113] on link "+xx-xxxxxxxx59" at bounding box center [69, 110] width 54 height 7
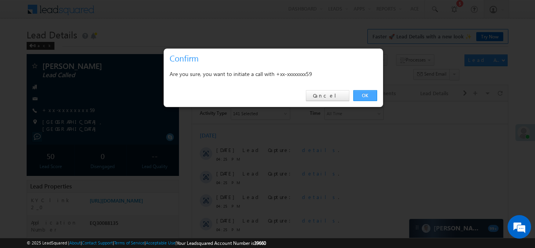
click at [363, 94] on link "OK" at bounding box center [365, 95] width 24 height 11
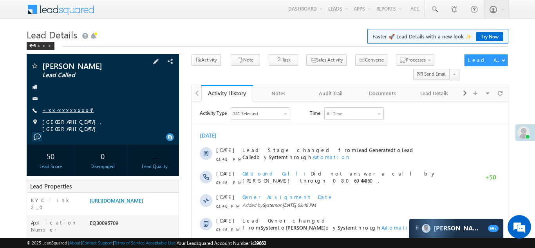
click at [69, 111] on link "+xx-xxxxxxxx47" at bounding box center [67, 110] width 51 height 7
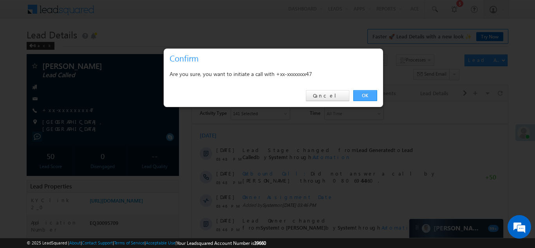
click at [363, 95] on link "OK" at bounding box center [365, 95] width 24 height 11
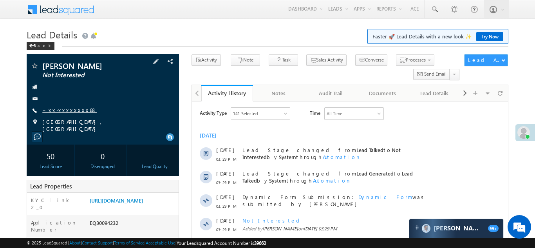
click at [59, 107] on link "+xx-xxxxxxxx68" at bounding box center [69, 110] width 54 height 7
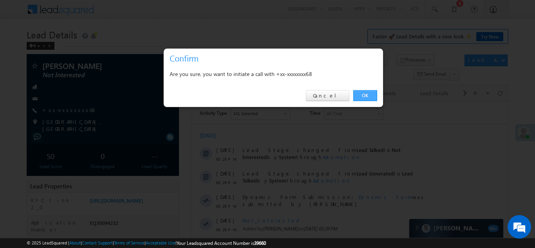
click at [365, 94] on link "OK" at bounding box center [365, 95] width 24 height 11
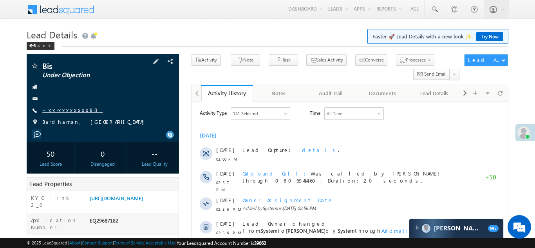
click at [56, 112] on link "+xx-xxxxxxxx80" at bounding box center [72, 110] width 60 height 7
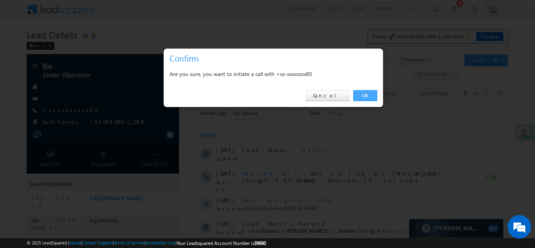
click at [365, 98] on link "OK" at bounding box center [365, 95] width 24 height 11
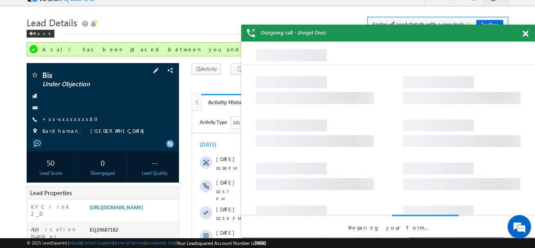
click at [63, 114] on div "Bis Under Objection +xx-xxxxxxxx80" at bounding box center [103, 105] width 145 height 68
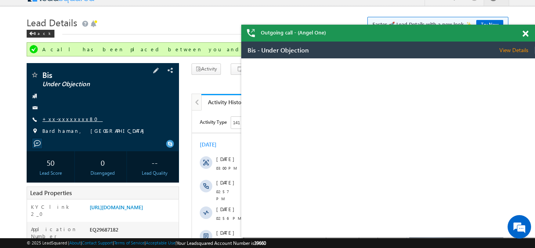
click at [65, 117] on link "+xx-xxxxxxxx80" at bounding box center [72, 119] width 60 height 7
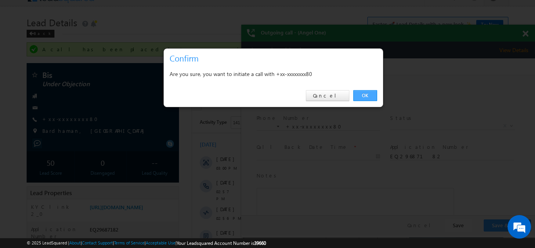
click at [360, 96] on link "OK" at bounding box center [365, 95] width 24 height 11
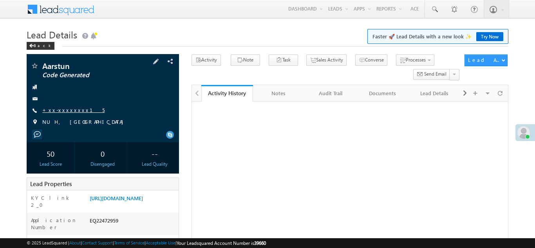
click at [56, 110] on link "+xx-xxxxxxxx15" at bounding box center [73, 110] width 62 height 7
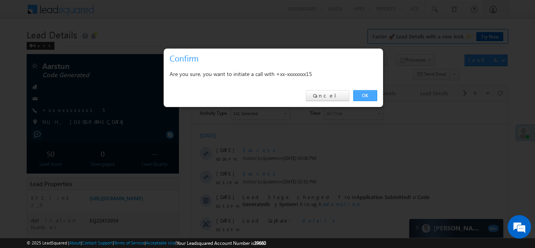
click at [370, 92] on link "OK" at bounding box center [365, 95] width 24 height 11
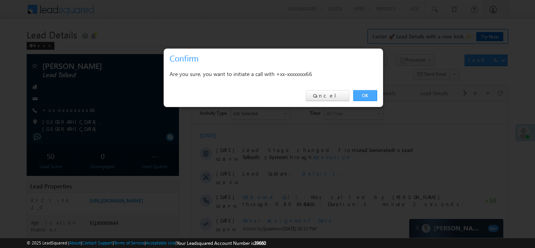
click at [366, 95] on link "OK" at bounding box center [365, 95] width 24 height 11
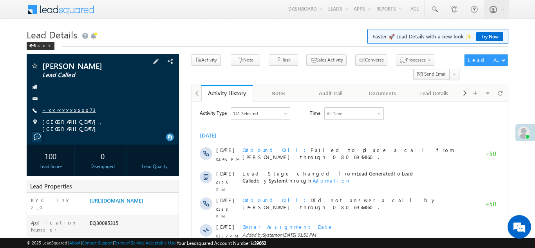
click at [60, 111] on link "+xx-xxxxxxxx73" at bounding box center [68, 110] width 53 height 7
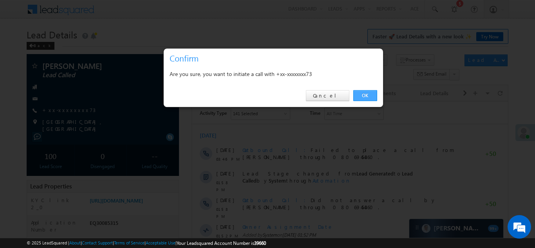
click at [362, 96] on link "OK" at bounding box center [365, 95] width 24 height 11
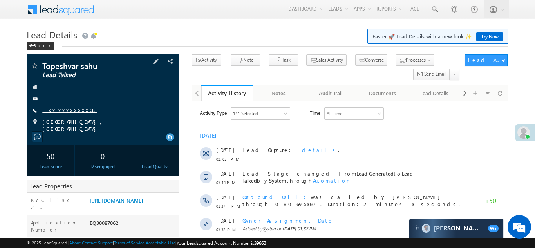
click at [58, 107] on link "+xx-xxxxxxxx68" at bounding box center [69, 110] width 54 height 7
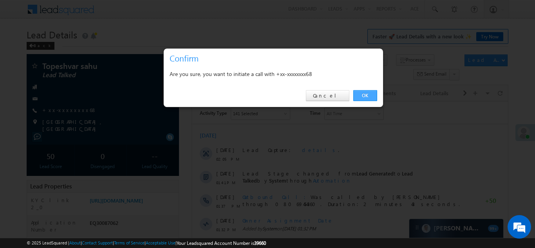
click at [365, 94] on link "OK" at bounding box center [365, 95] width 24 height 11
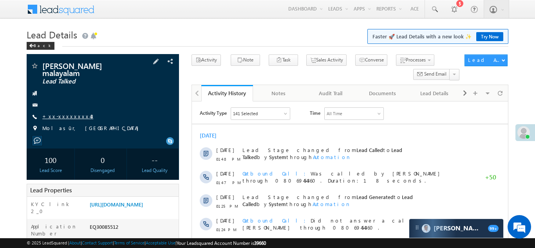
click at [60, 113] on link "+xx-xxxxxxxx43" at bounding box center [67, 116] width 51 height 7
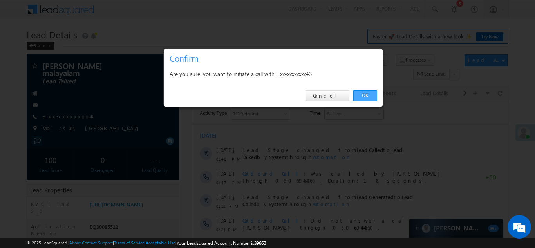
click at [363, 96] on link "OK" at bounding box center [365, 95] width 24 height 11
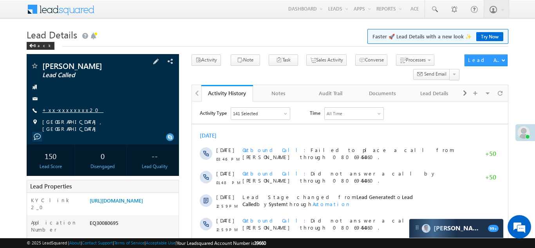
click at [60, 111] on link "+xx-xxxxxxxx20" at bounding box center [72, 110] width 61 height 7
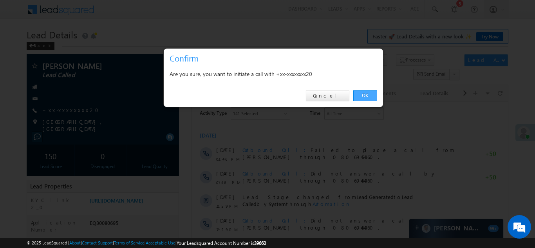
click at [364, 94] on link "OK" at bounding box center [365, 95] width 24 height 11
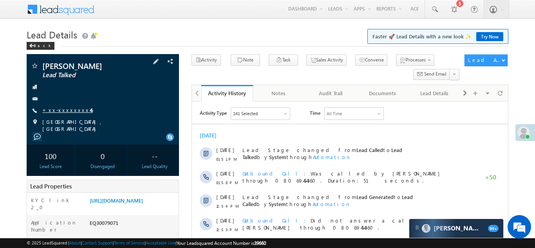
click at [65, 111] on link "+xx-xxxxxxxx46" at bounding box center [67, 110] width 51 height 7
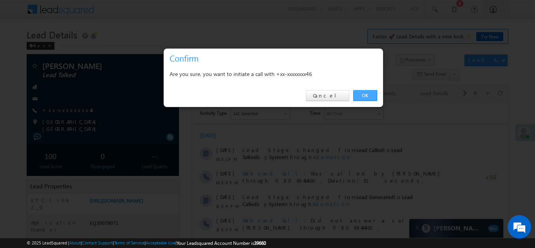
click at [365, 94] on link "OK" at bounding box center [365, 95] width 24 height 11
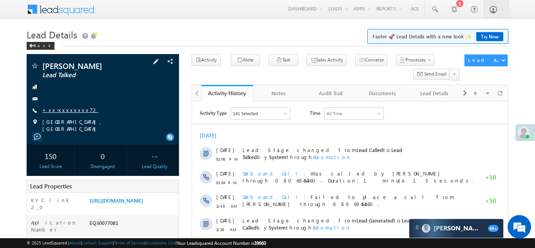
click at [62, 108] on link "+xx-xxxxxxxx72" at bounding box center [70, 110] width 56 height 7
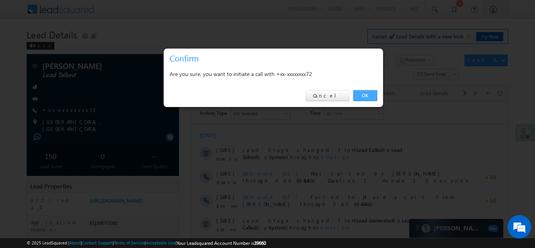
click at [362, 96] on link "OK" at bounding box center [365, 95] width 24 height 11
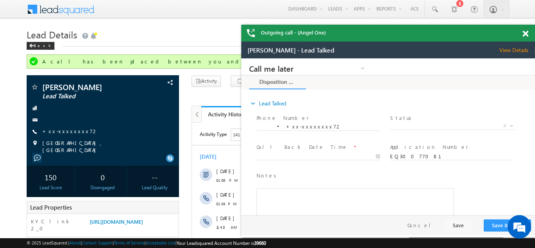
click at [526, 34] on div "Outgoing call - (Angel One)" at bounding box center [388, 33] width 294 height 17
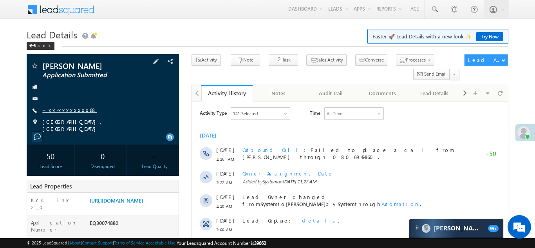
click at [65, 112] on link "+xx-xxxxxxxx68" at bounding box center [69, 110] width 54 height 7
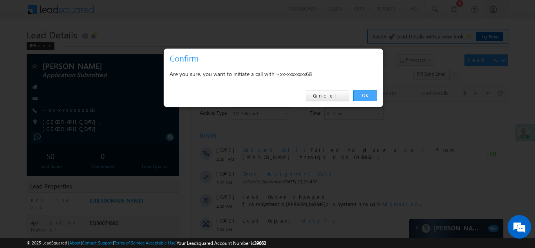
click at [359, 92] on link "OK" at bounding box center [365, 95] width 24 height 11
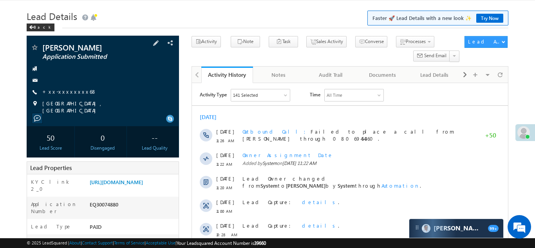
scroll to position [41, 0]
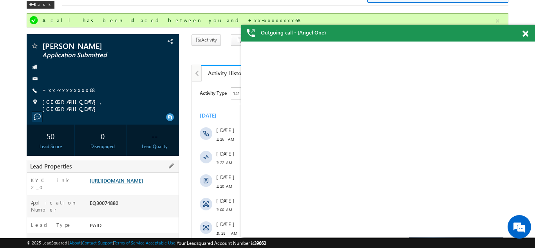
click at [126, 184] on link "https://angelbroking1-pk3em7sa.customui-test.leadsquared.com?leadId=92bf7609-cc…" at bounding box center [116, 180] width 53 height 7
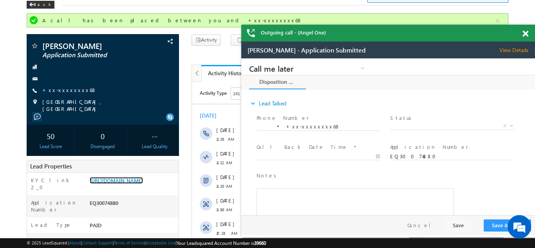
scroll to position [0, 0]
click at [524, 34] on span at bounding box center [525, 34] width 6 height 7
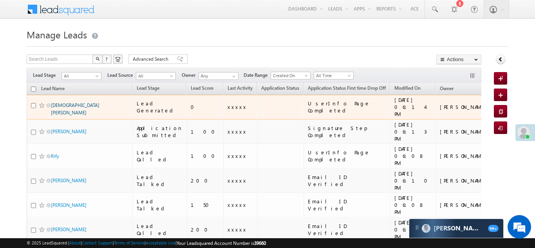
click at [61, 103] on link "[DEMOGRAPHIC_DATA][PERSON_NAME]" at bounding box center [75, 108] width 49 height 13
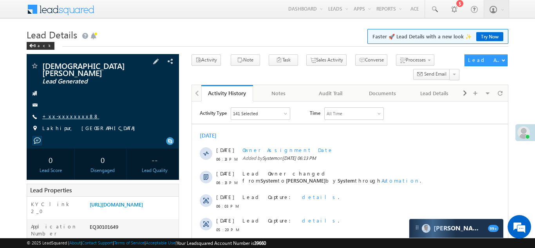
click at [66, 113] on link "+xx-xxxxxxxx88" at bounding box center [70, 116] width 57 height 7
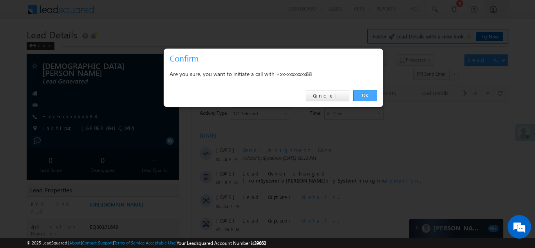
click at [364, 93] on link "OK" at bounding box center [365, 95] width 24 height 11
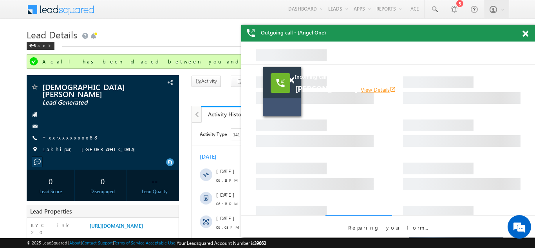
click at [370, 88] on link "View Details open_in_new" at bounding box center [378, 89] width 35 height 7
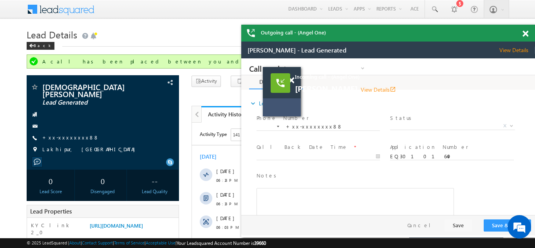
click at [524, 33] on span at bounding box center [525, 34] width 6 height 7
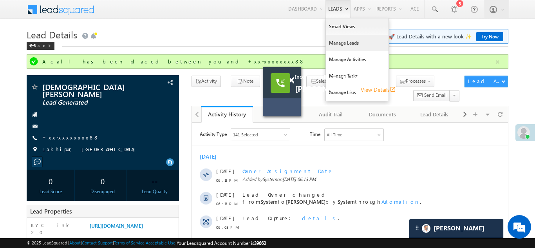
click at [331, 41] on link "Manage Leads" at bounding box center [357, 43] width 63 height 16
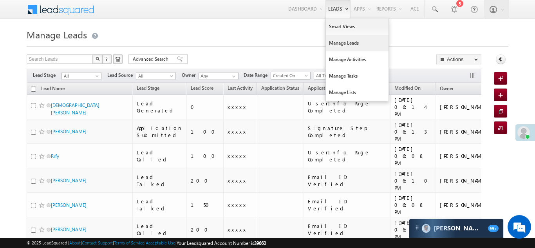
click at [334, 47] on link "Manage Leads" at bounding box center [357, 43] width 63 height 16
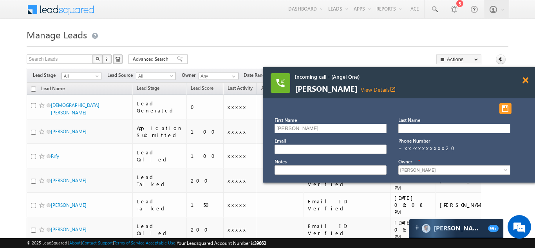
click at [524, 80] on span at bounding box center [525, 80] width 6 height 7
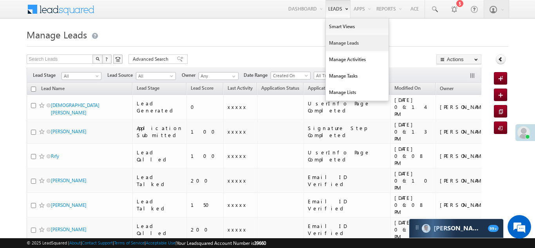
click at [334, 47] on link "Manage Leads" at bounding box center [357, 43] width 63 height 16
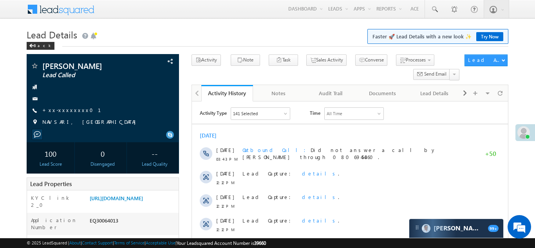
click at [67, 112] on link "+xx-xxxxxxxx01" at bounding box center [76, 110] width 68 height 7
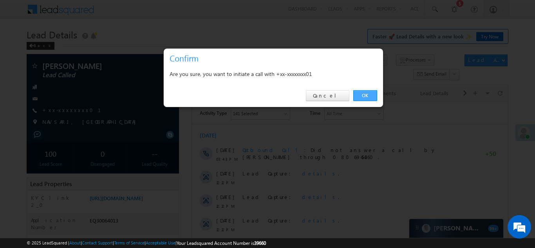
click at [362, 94] on link "OK" at bounding box center [365, 95] width 24 height 11
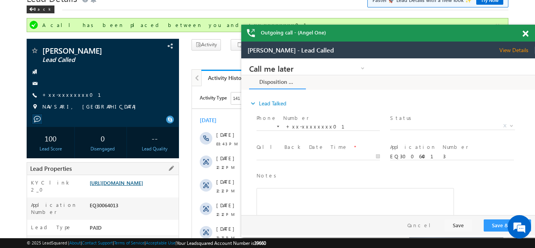
click at [135, 186] on link "https://angelbroking1-pk3em7sa.customui-test.leadsquared.com?leadId=09937877-4e…" at bounding box center [116, 182] width 53 height 7
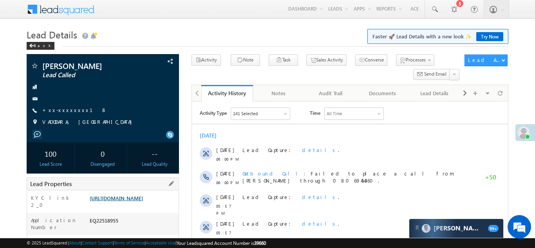
click at [127, 201] on link "[URL][DOMAIN_NAME]" at bounding box center [116, 198] width 53 height 7
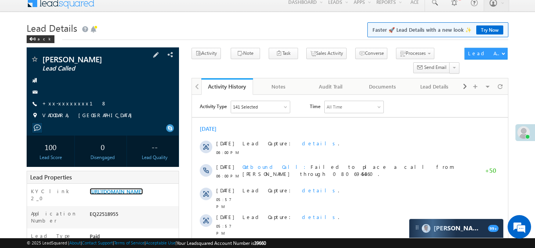
scroll to position [12, 0]
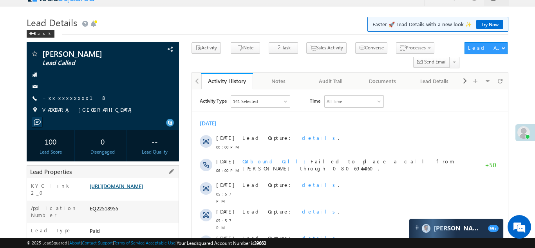
click at [130, 189] on link "https://angelbroking1-pk3em7sa.customui-test.leadsquared.com?leadId=9be4b131-ca…" at bounding box center [116, 186] width 53 height 7
